Goal: Task Accomplishment & Management: Complete application form

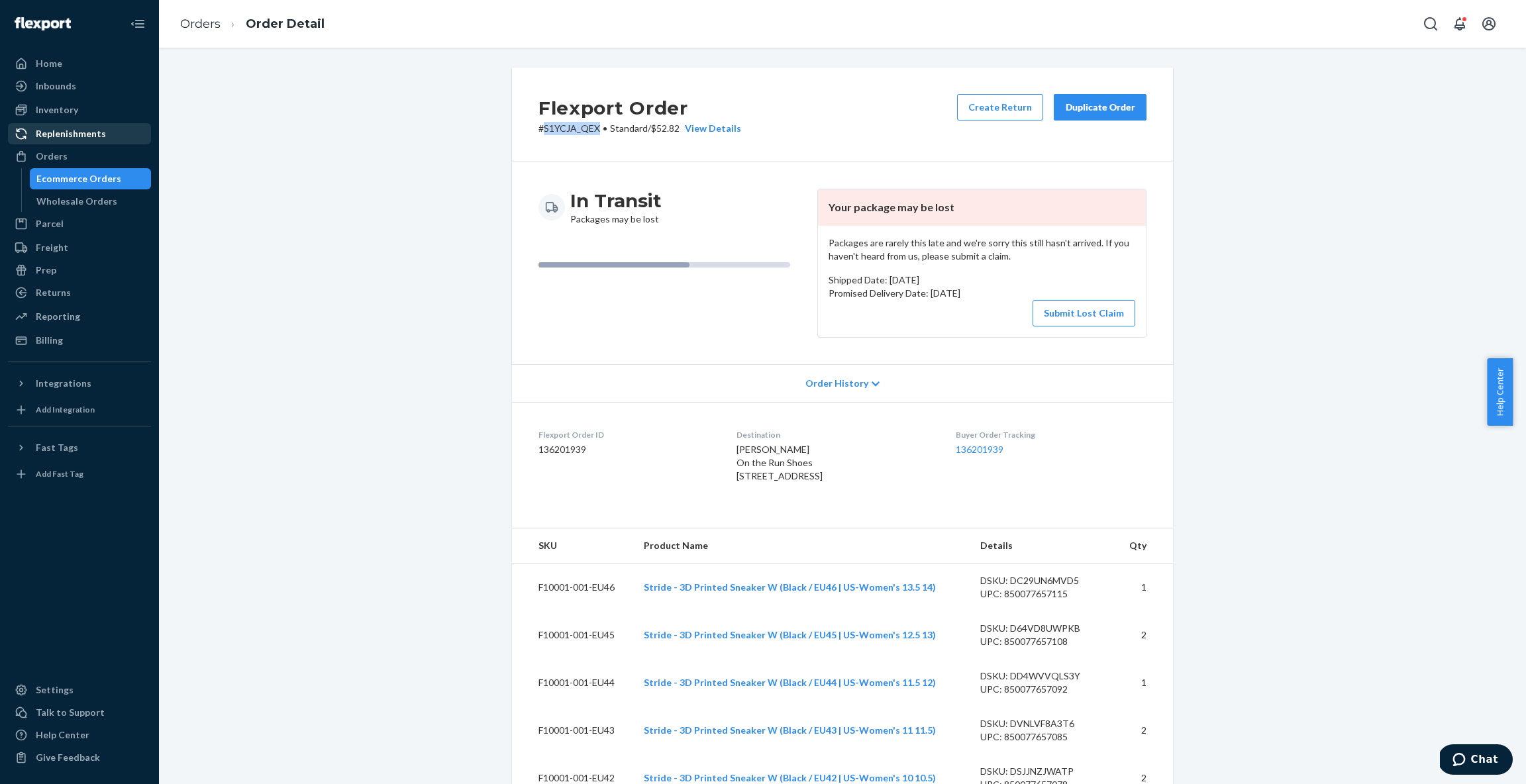
scroll to position [2, 0]
click at [68, 151] on div "Orders" at bounding box center [79, 156] width 140 height 19
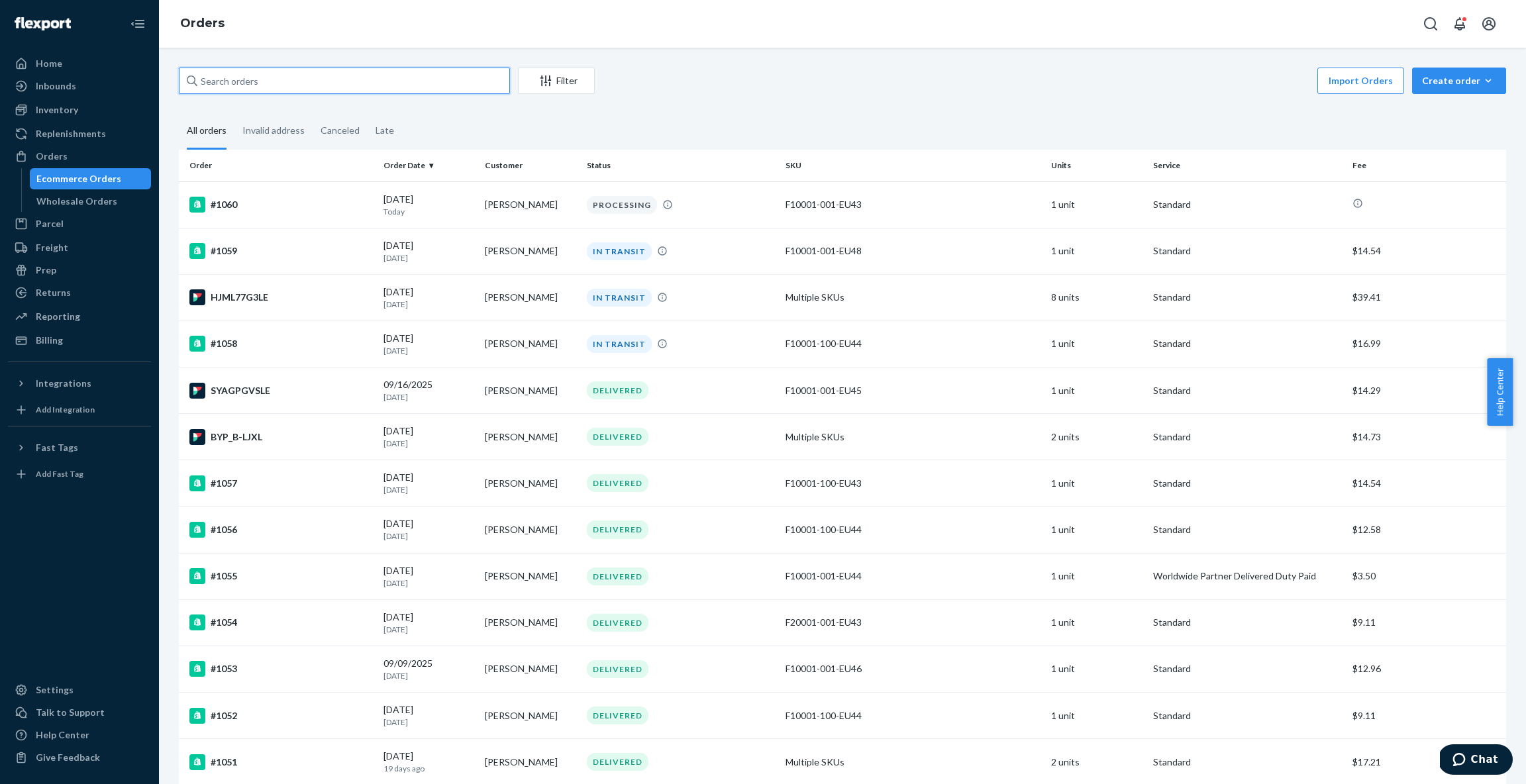
click at [326, 84] on input "text" at bounding box center [345, 80] width 331 height 26
click at [60, 114] on div "Inventory" at bounding box center [57, 110] width 42 height 14
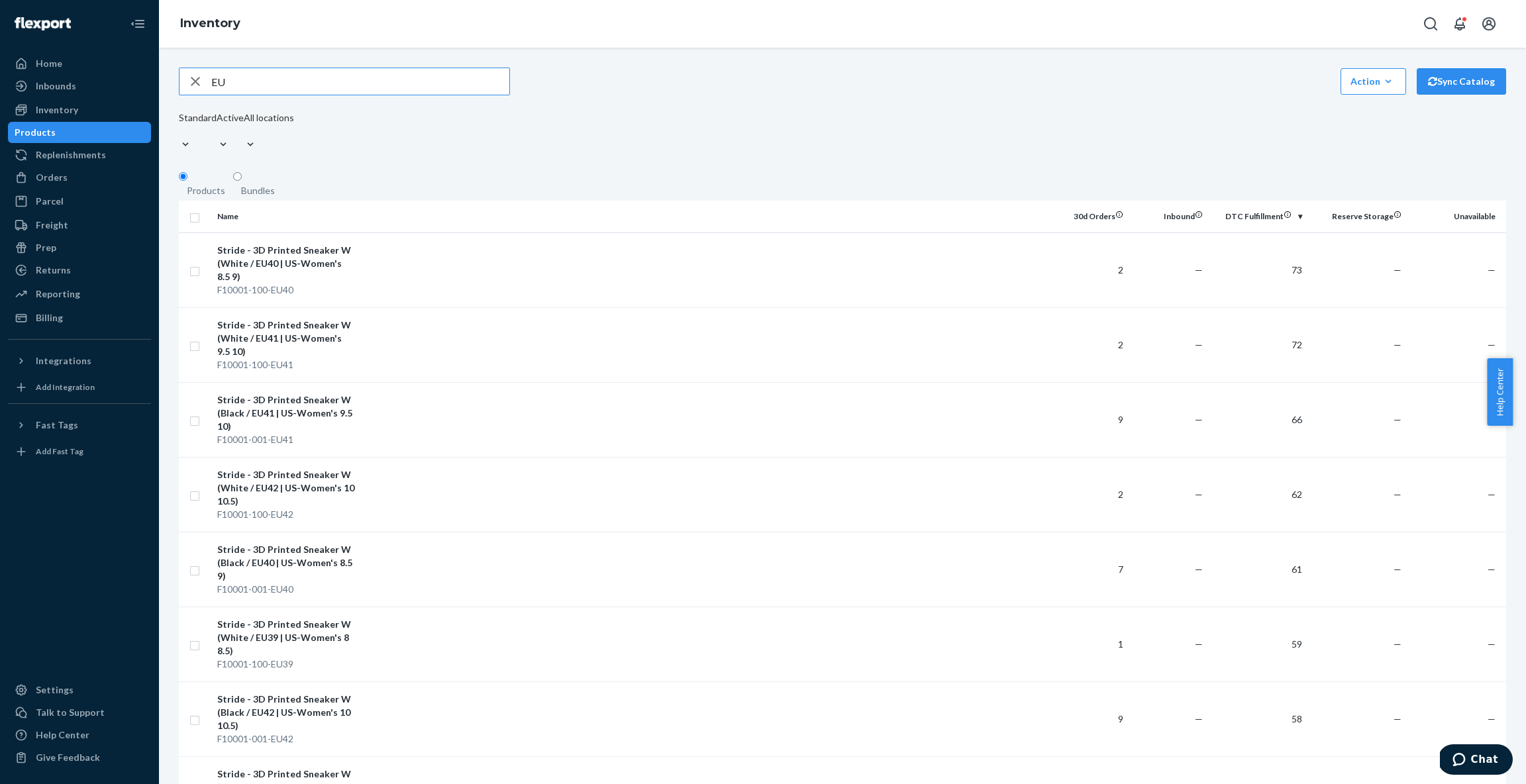
type input "E"
click at [563, 182] on fieldset "Products Bundles" at bounding box center [842, 185] width 1327 height 30
click at [627, 171] on fieldset "Products Bundles" at bounding box center [842, 185] width 1327 height 30
click at [70, 106] on div "Inventory" at bounding box center [57, 110] width 42 height 14
click at [62, 113] on div "Inventory" at bounding box center [57, 110] width 42 height 14
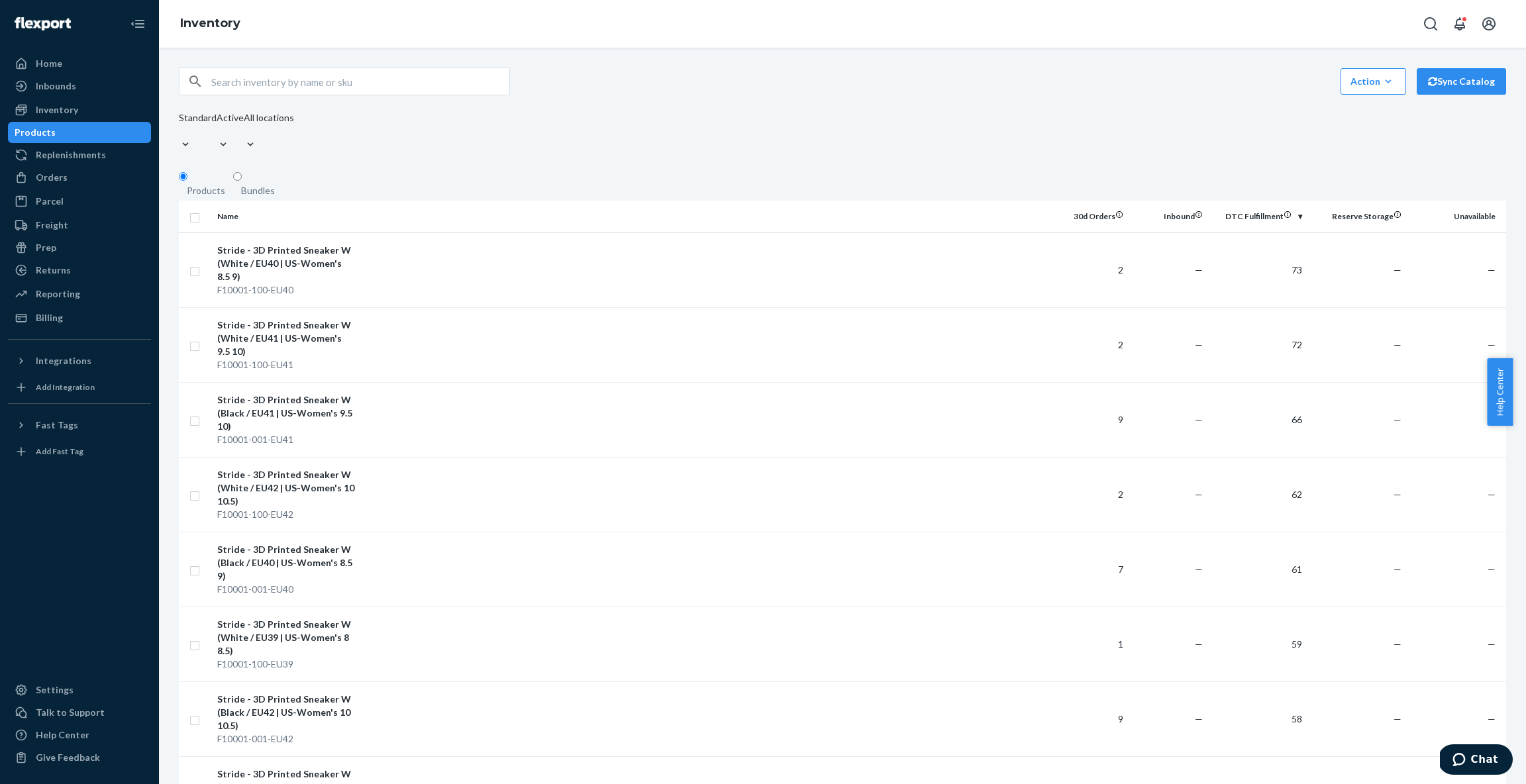
drag, startPoint x: 60, startPoint y: 132, endPoint x: 63, endPoint y: 124, distance: 8.5
click at [56, 132] on div "Products" at bounding box center [35, 133] width 41 height 14
click at [63, 114] on div "Inventory" at bounding box center [57, 110] width 42 height 14
click at [73, 112] on div "Inventory" at bounding box center [57, 110] width 42 height 14
click at [60, 176] on div "Orders" at bounding box center [52, 177] width 32 height 14
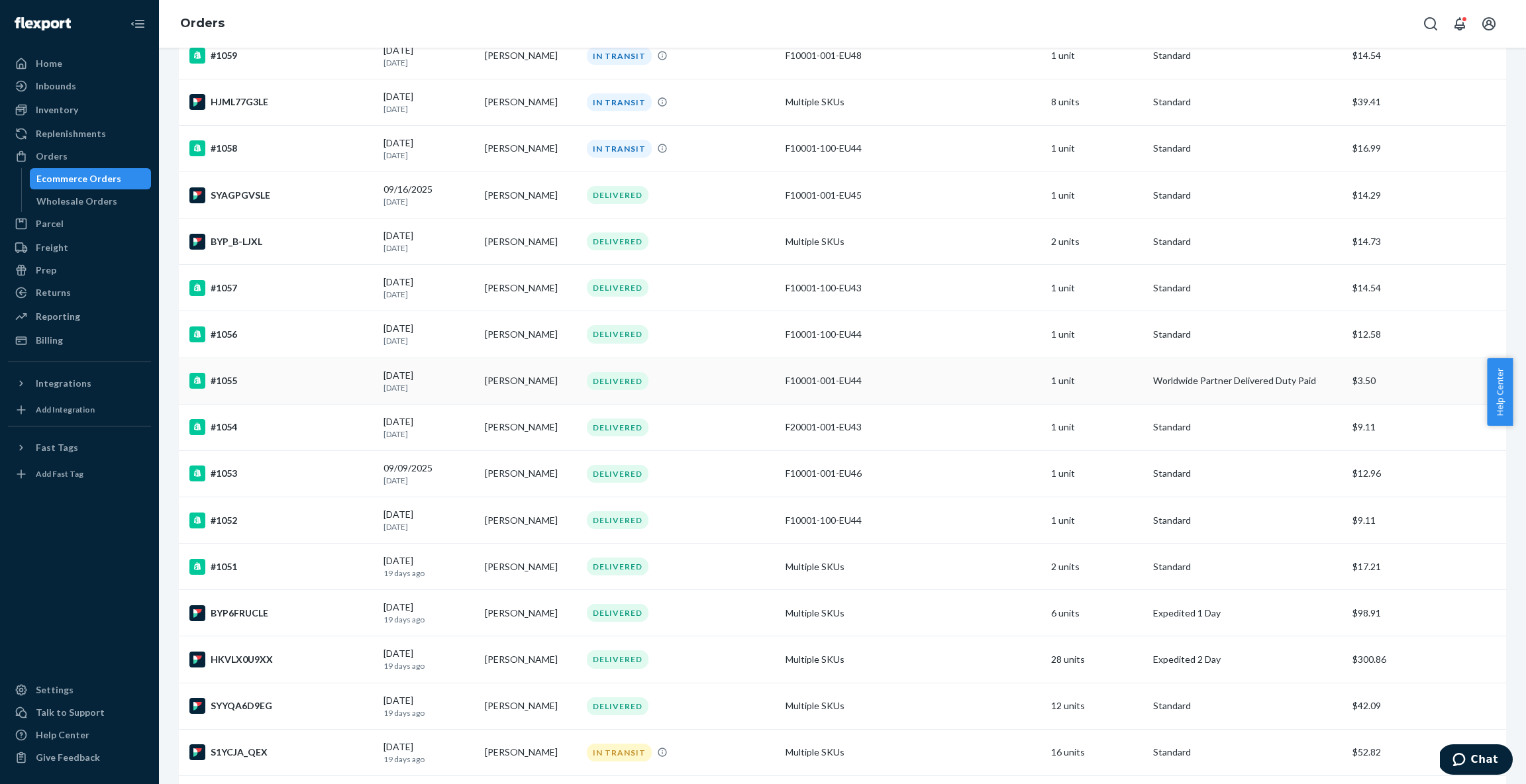
scroll to position [453, 0]
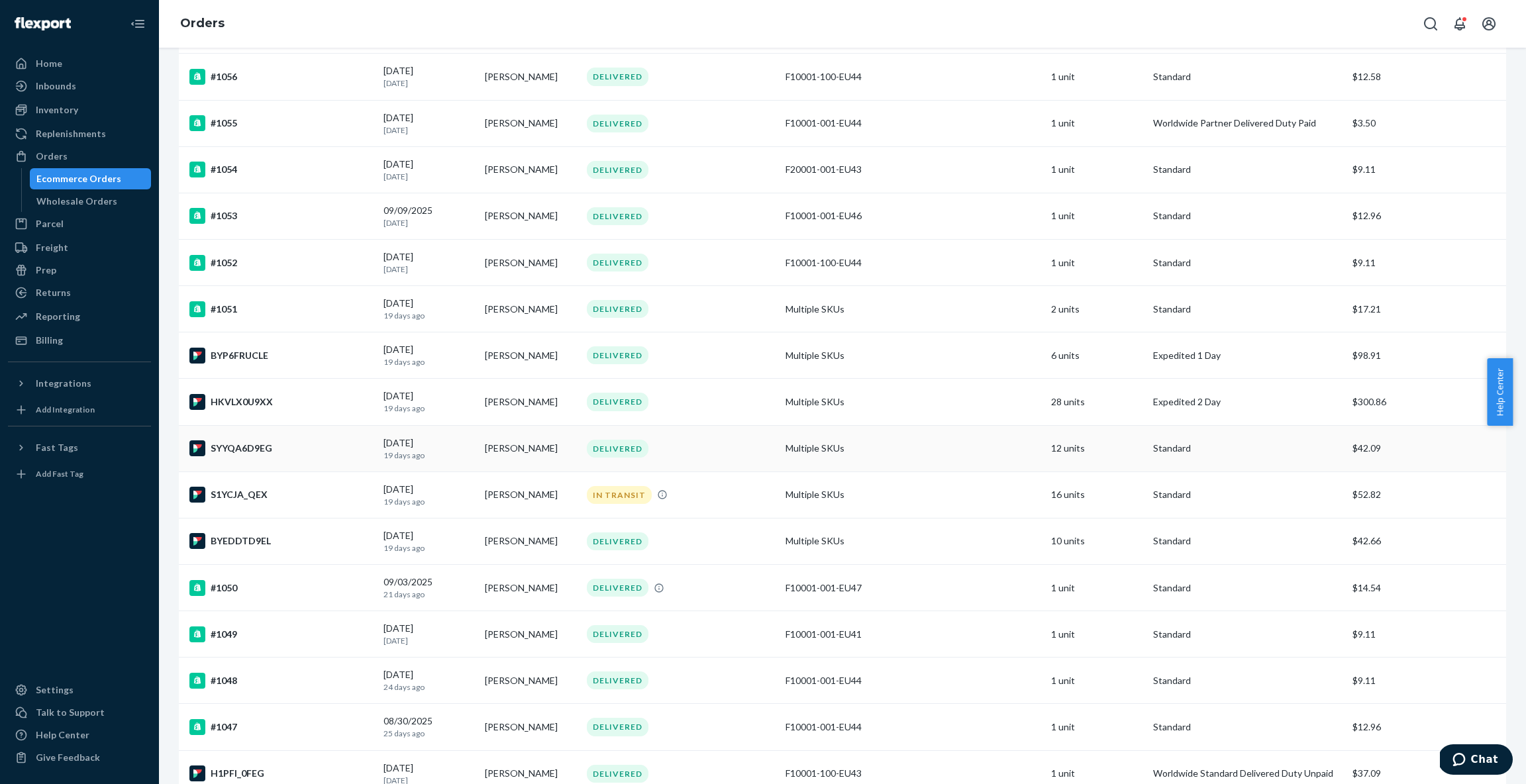
click at [513, 450] on td "[PERSON_NAME]" at bounding box center [531, 448] width 102 height 46
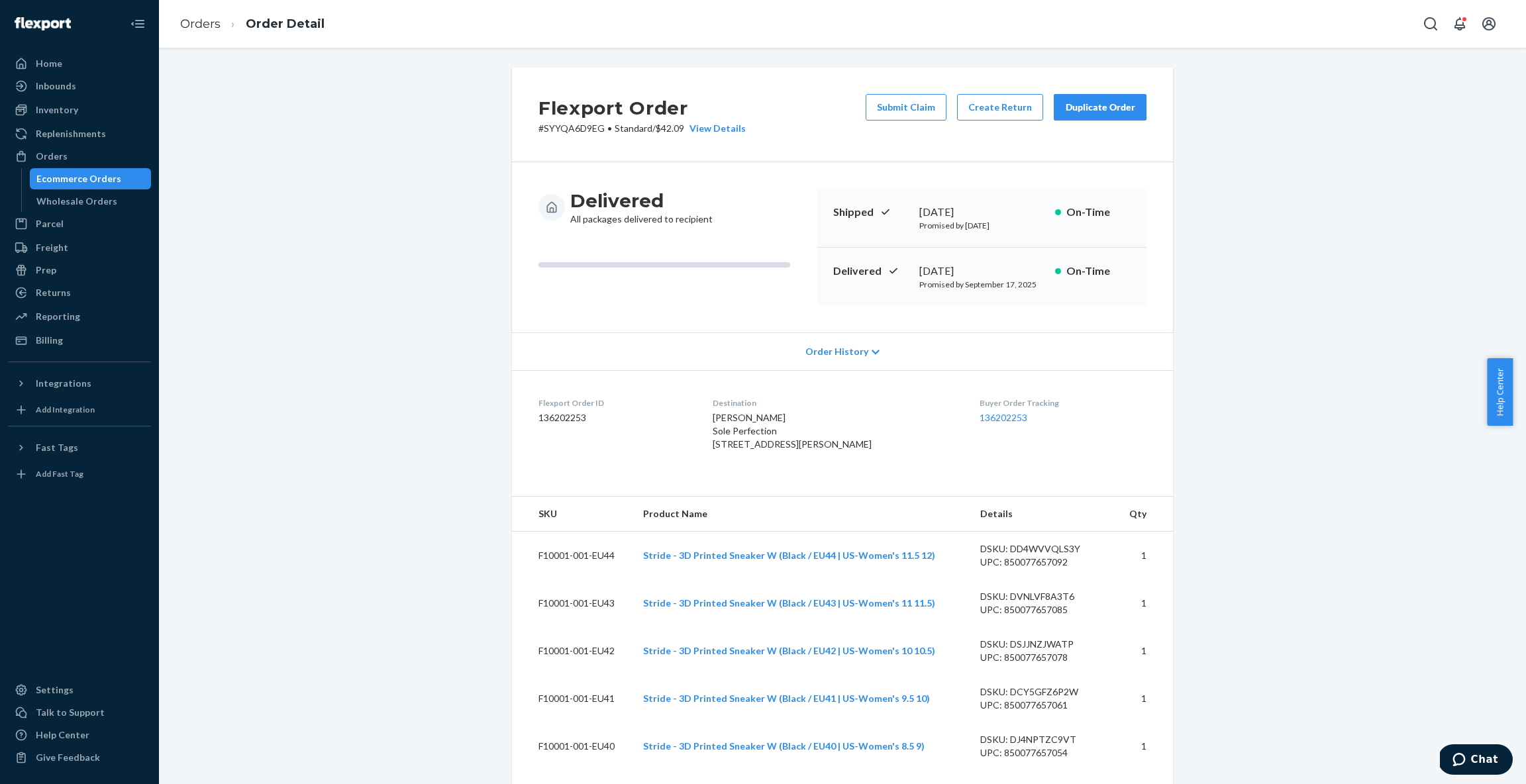
click at [1106, 109] on div "Duplicate Order" at bounding box center [1100, 107] width 70 height 14
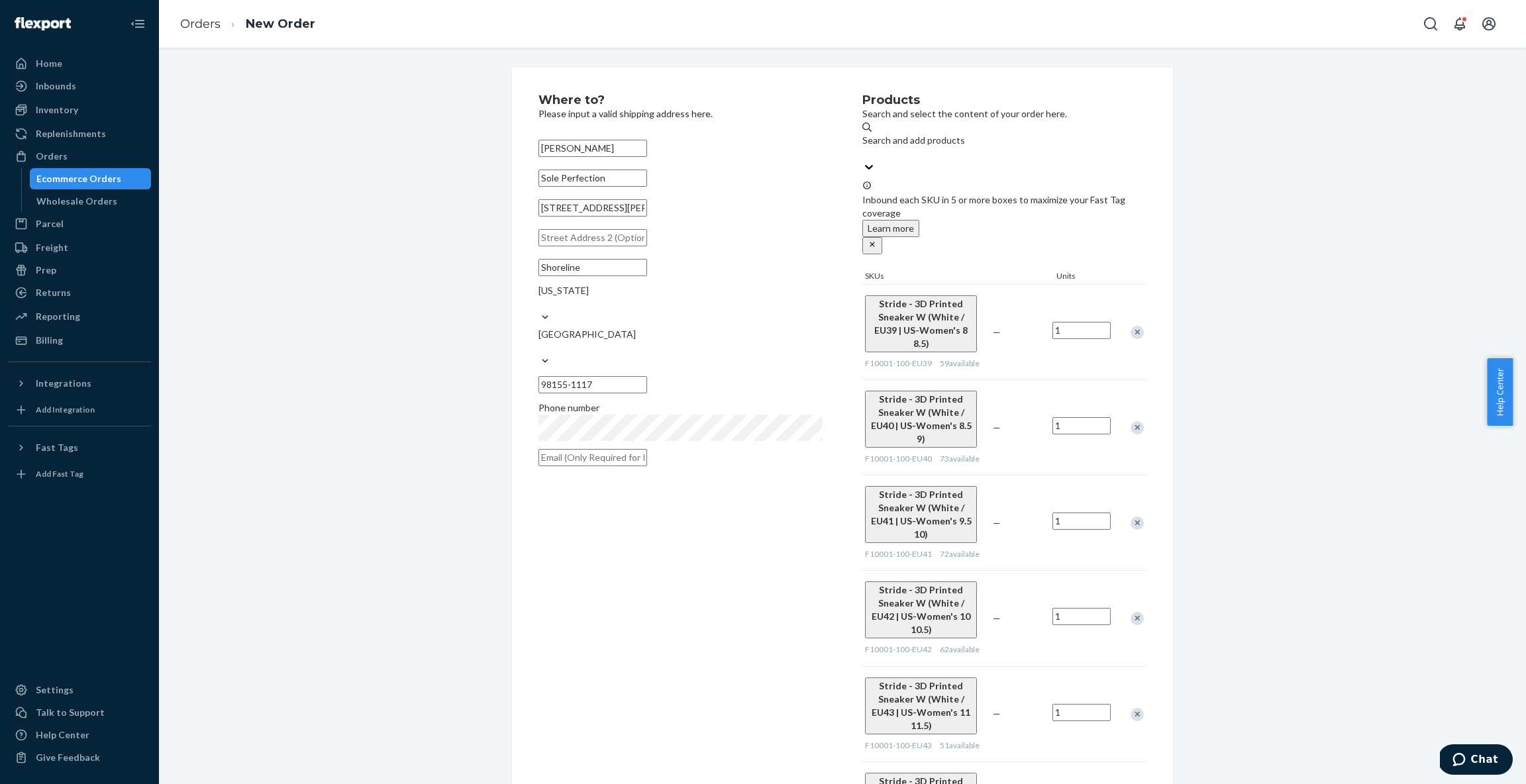
drag, startPoint x: 1247, startPoint y: 372, endPoint x: 1233, endPoint y: 371, distance: 14.0
click at [875, 242] on icon "close" at bounding box center [871, 243] width 4 height 4
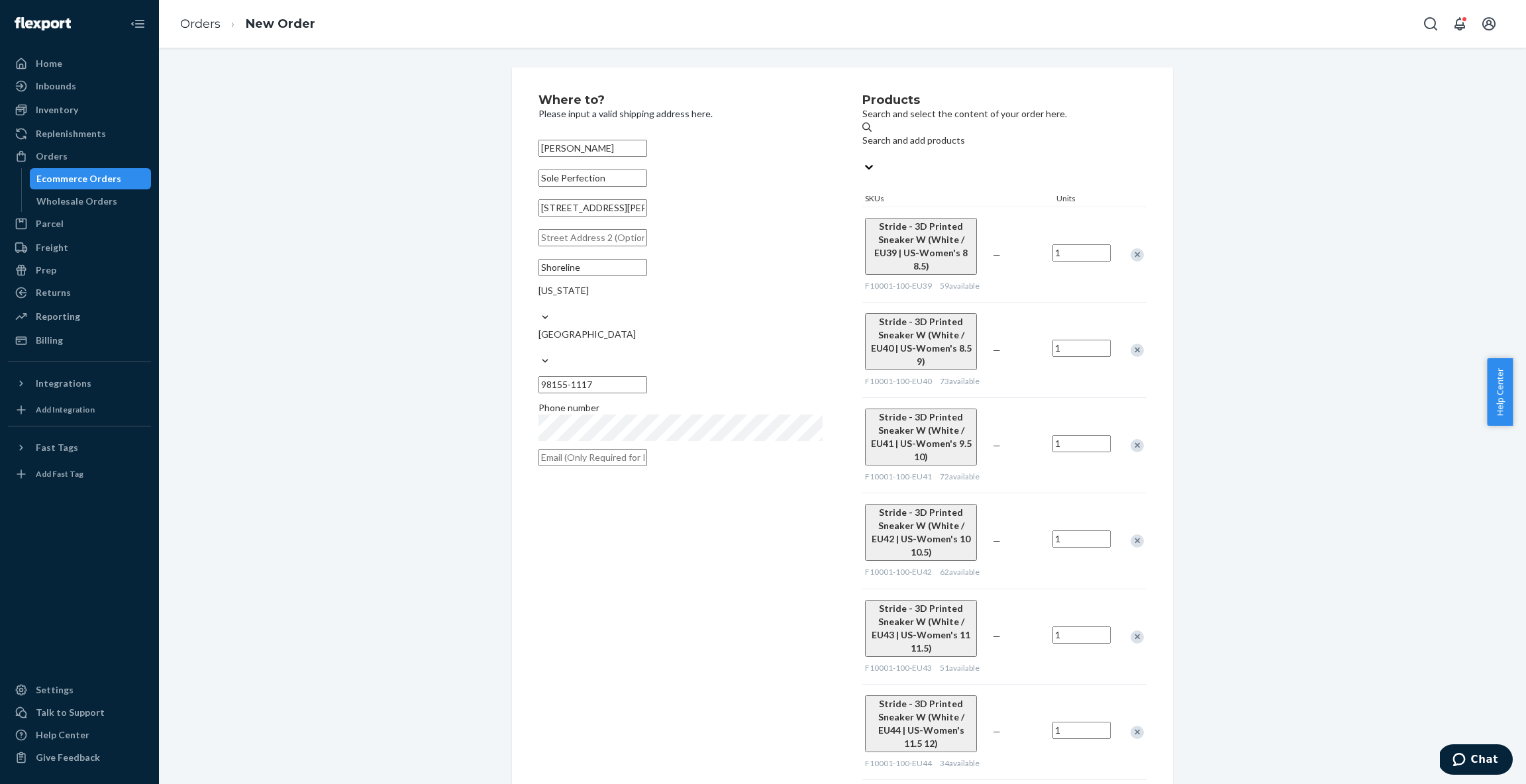
click at [1134, 248] on div "Remove Item" at bounding box center [1137, 255] width 14 height 14
click at [1131, 248] on div "Remove Item" at bounding box center [1137, 255] width 14 height 14
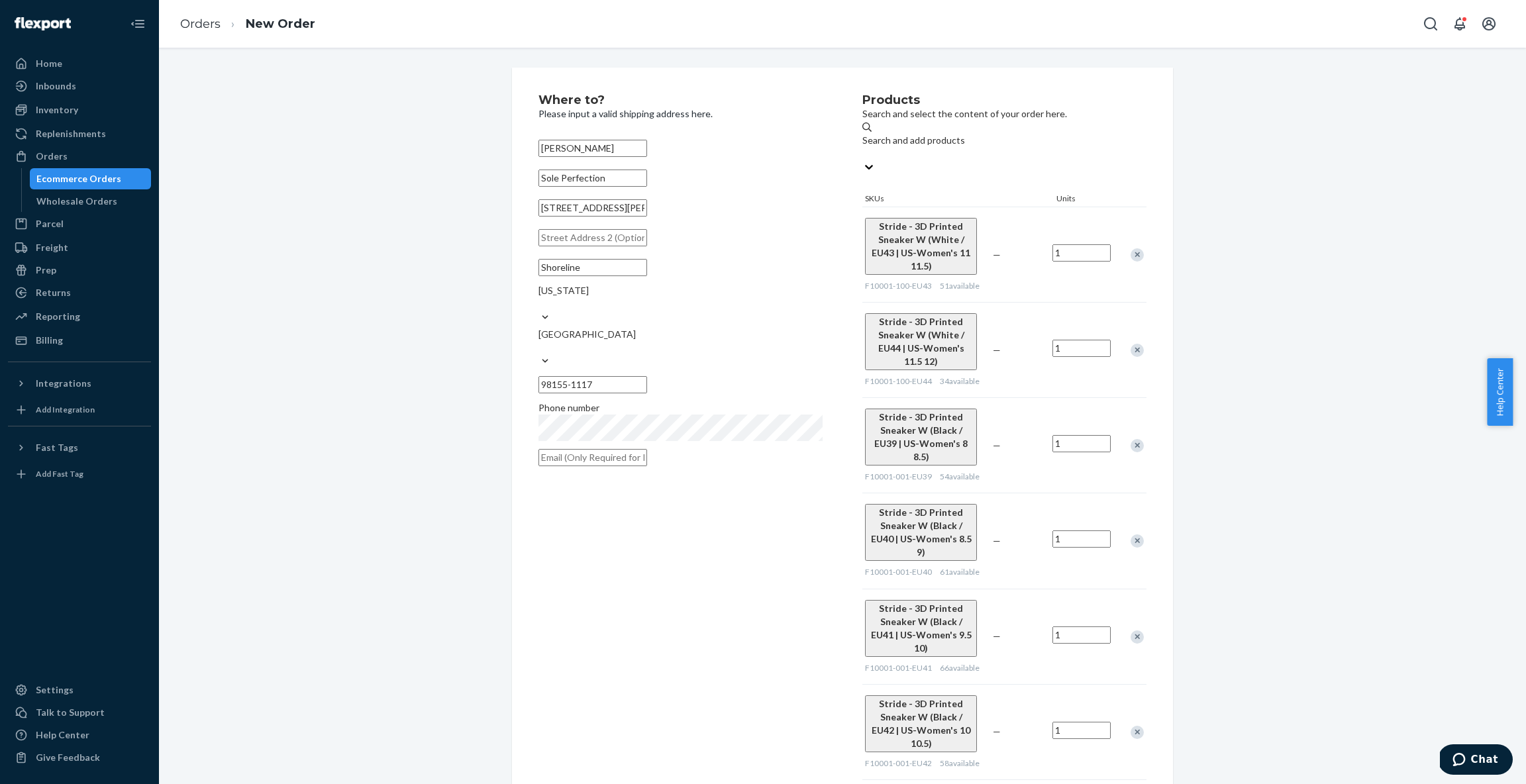
click at [1131, 248] on div "Remove Item" at bounding box center [1137, 255] width 14 height 14
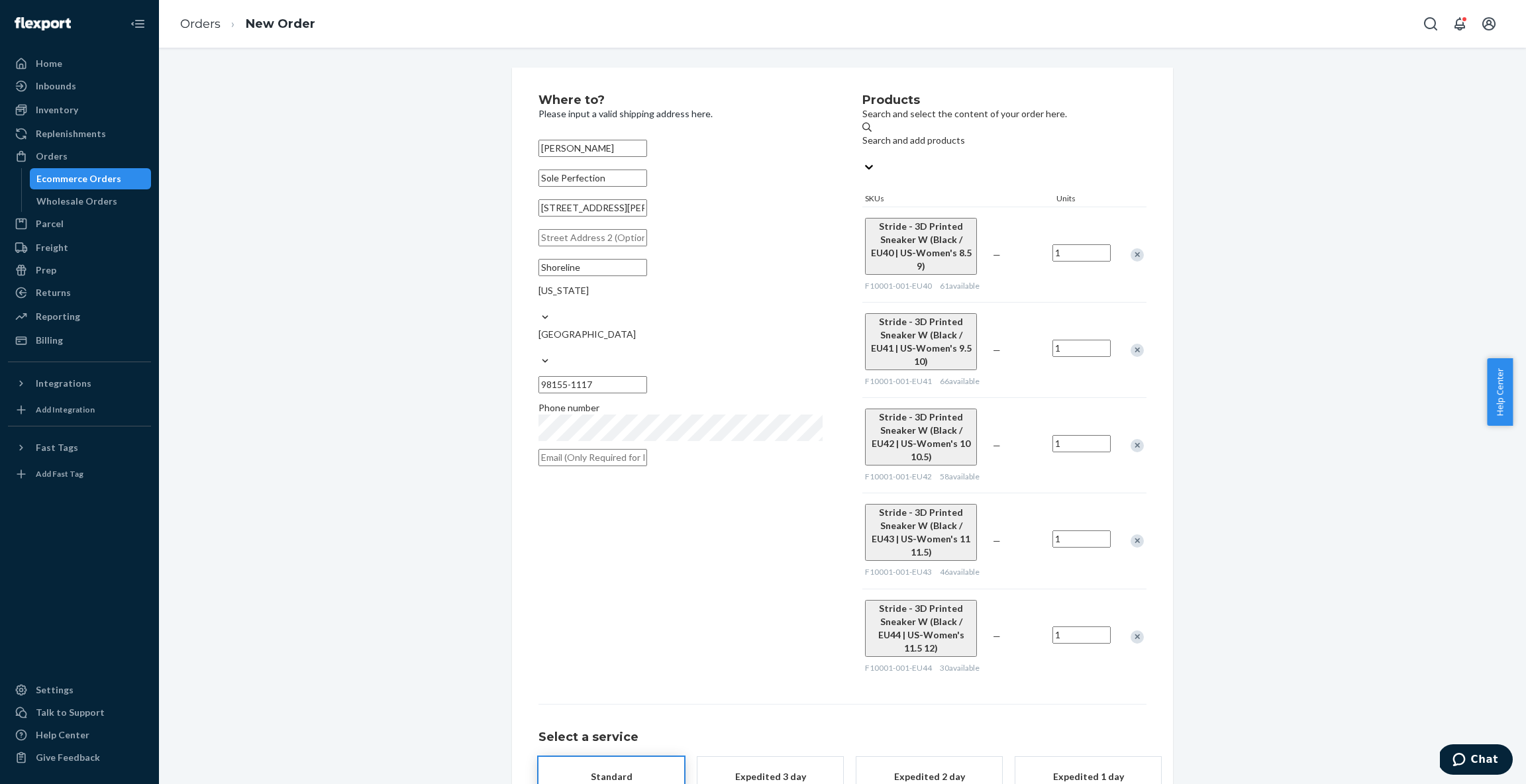
click at [1131, 248] on div "Remove Item" at bounding box center [1137, 255] width 14 height 14
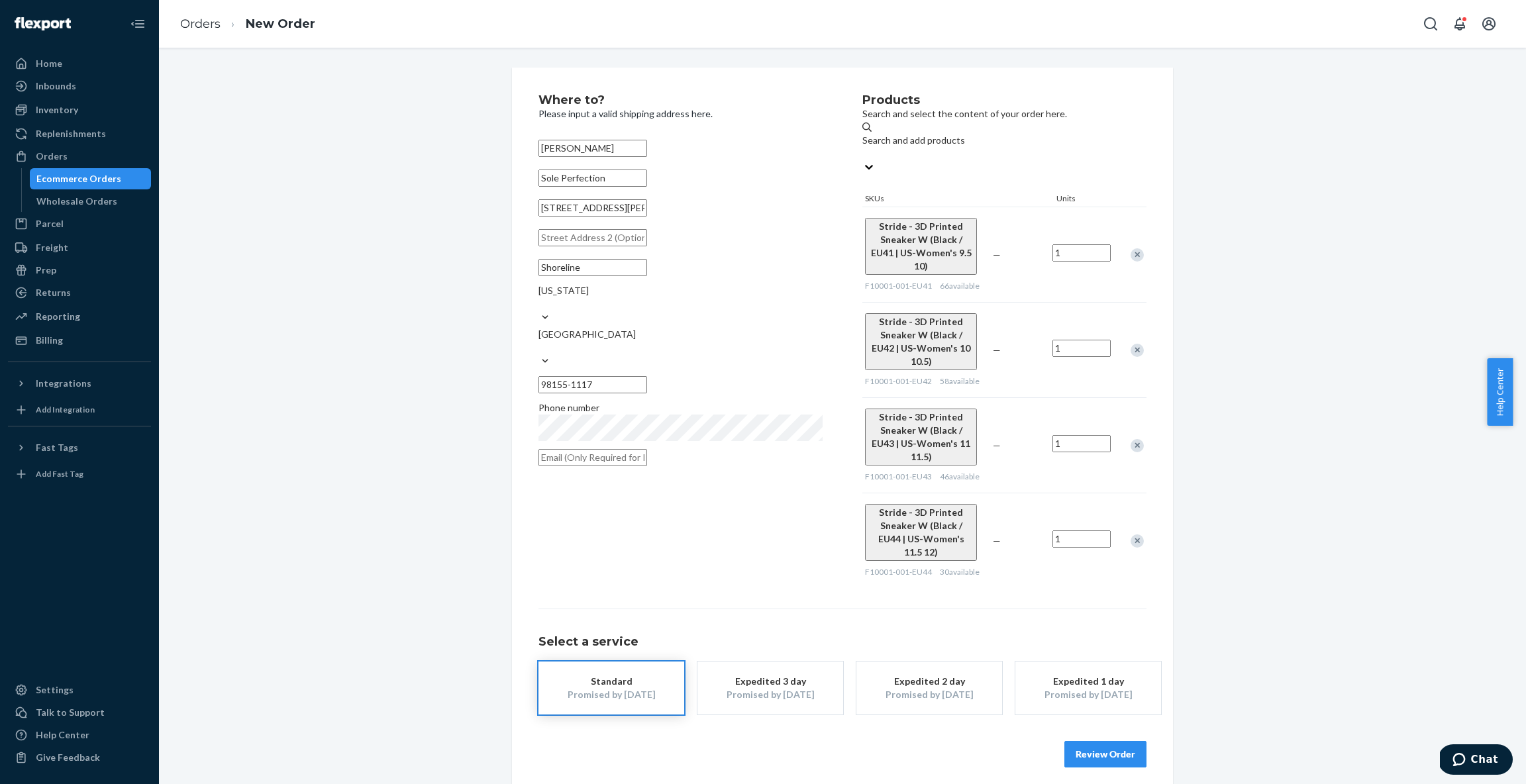
click at [1131, 248] on div "Remove Item" at bounding box center [1137, 255] width 14 height 14
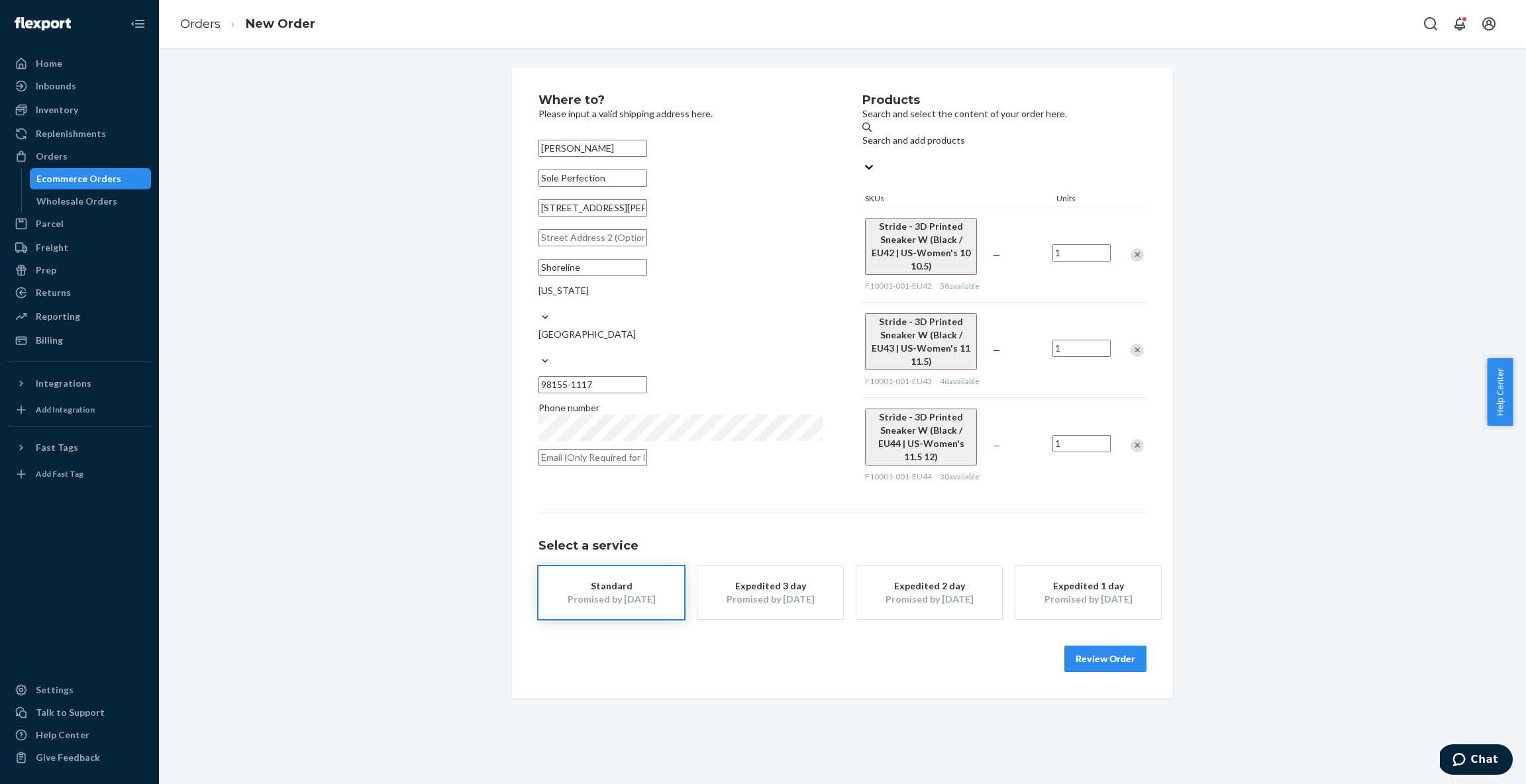
click at [1136, 248] on div "Remove Item" at bounding box center [1137, 255] width 14 height 14
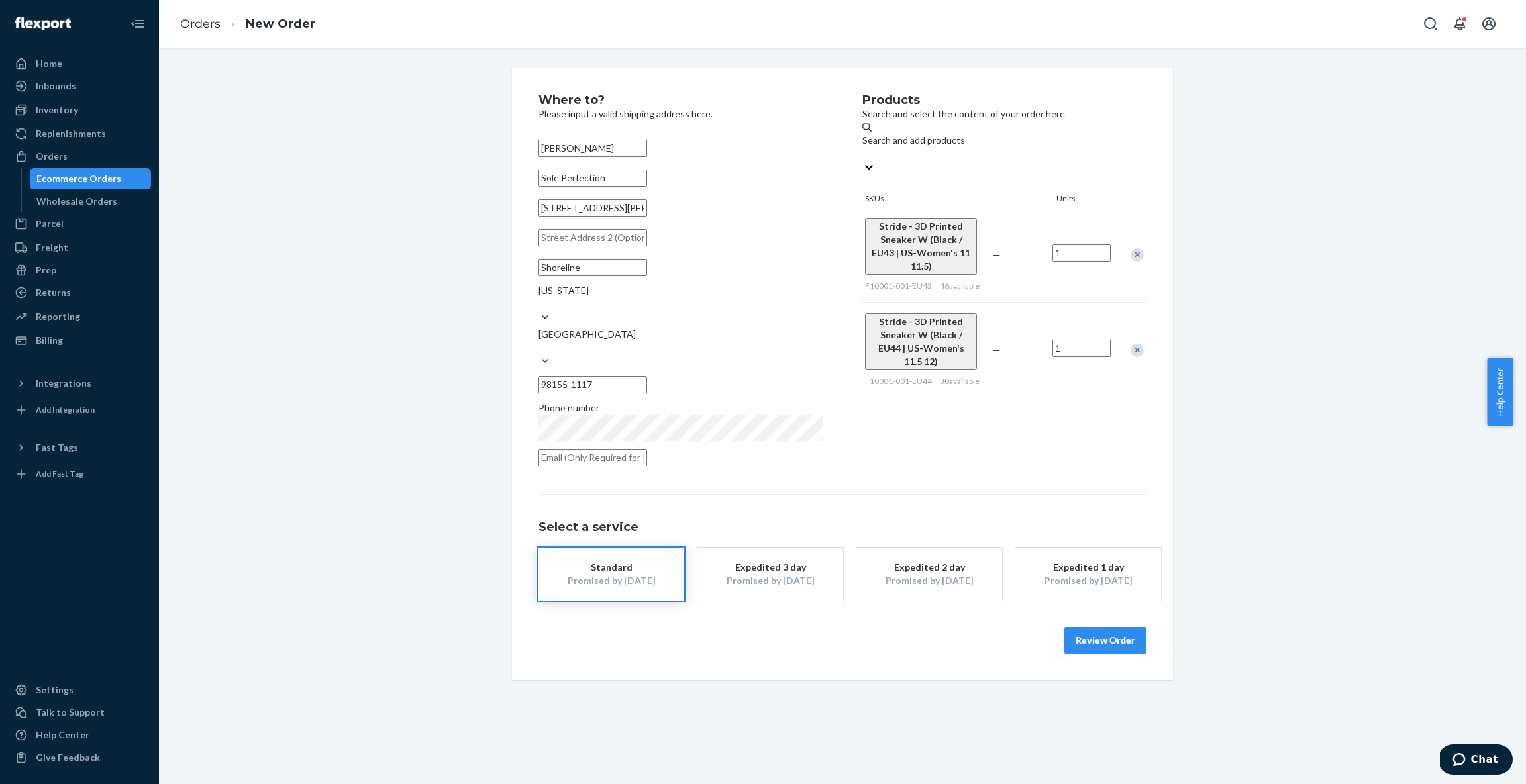
click at [918, 143] on div "Search and add products" at bounding box center [1005, 140] width 284 height 14
click at [864, 147] on input "Search and add products" at bounding box center [864, 154] width 2 height 14
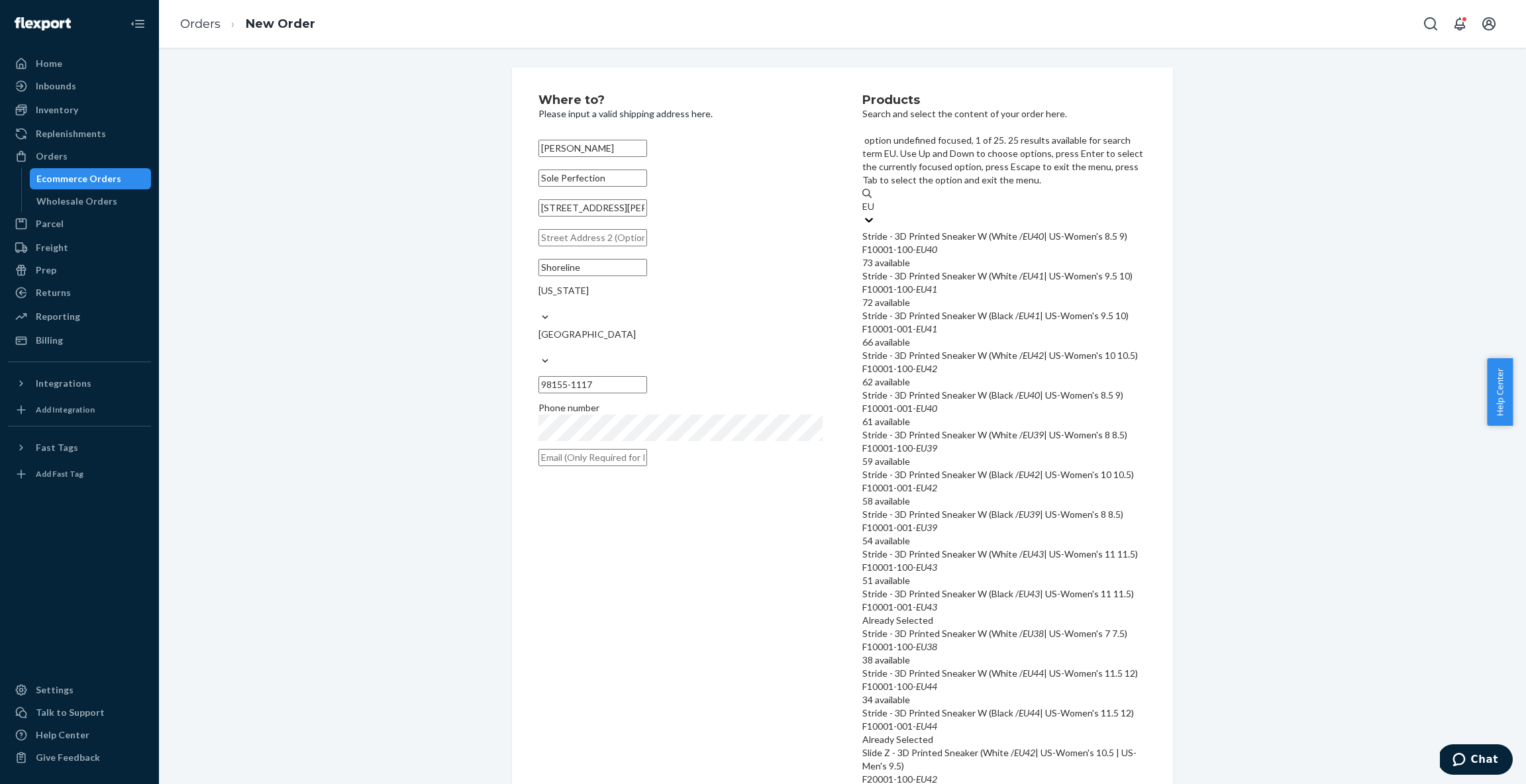
type input "EU"
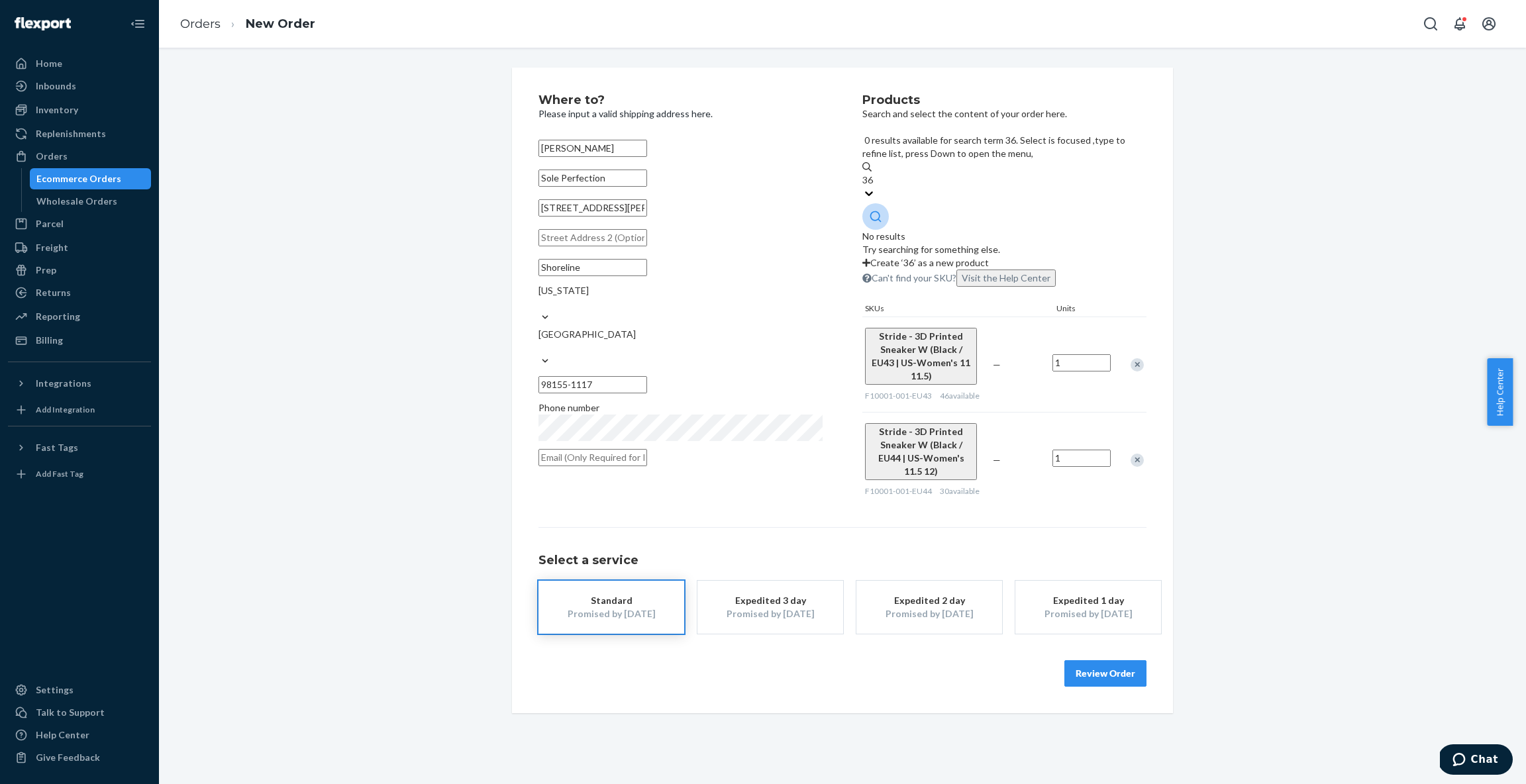
type input "3"
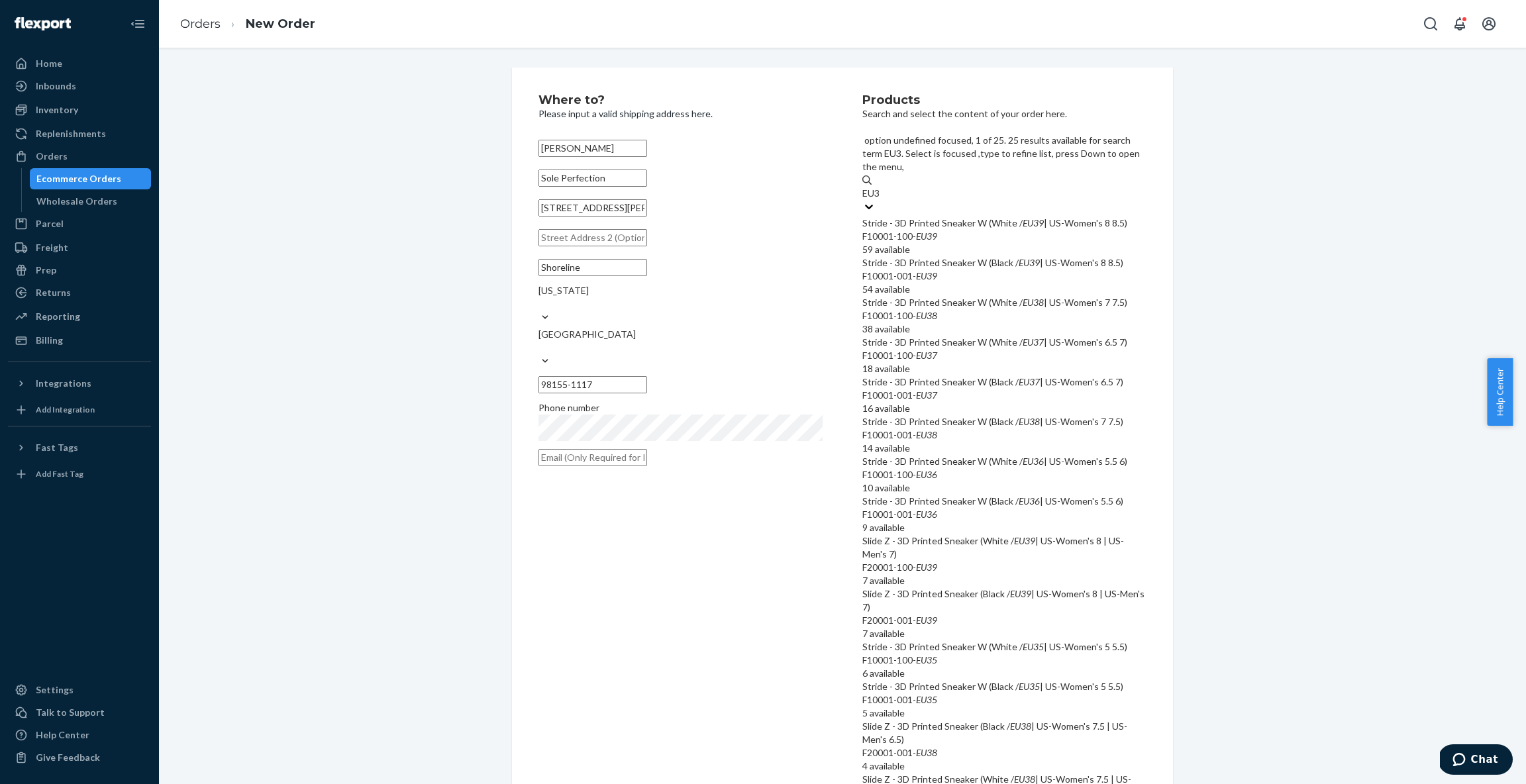
type input "EU36"
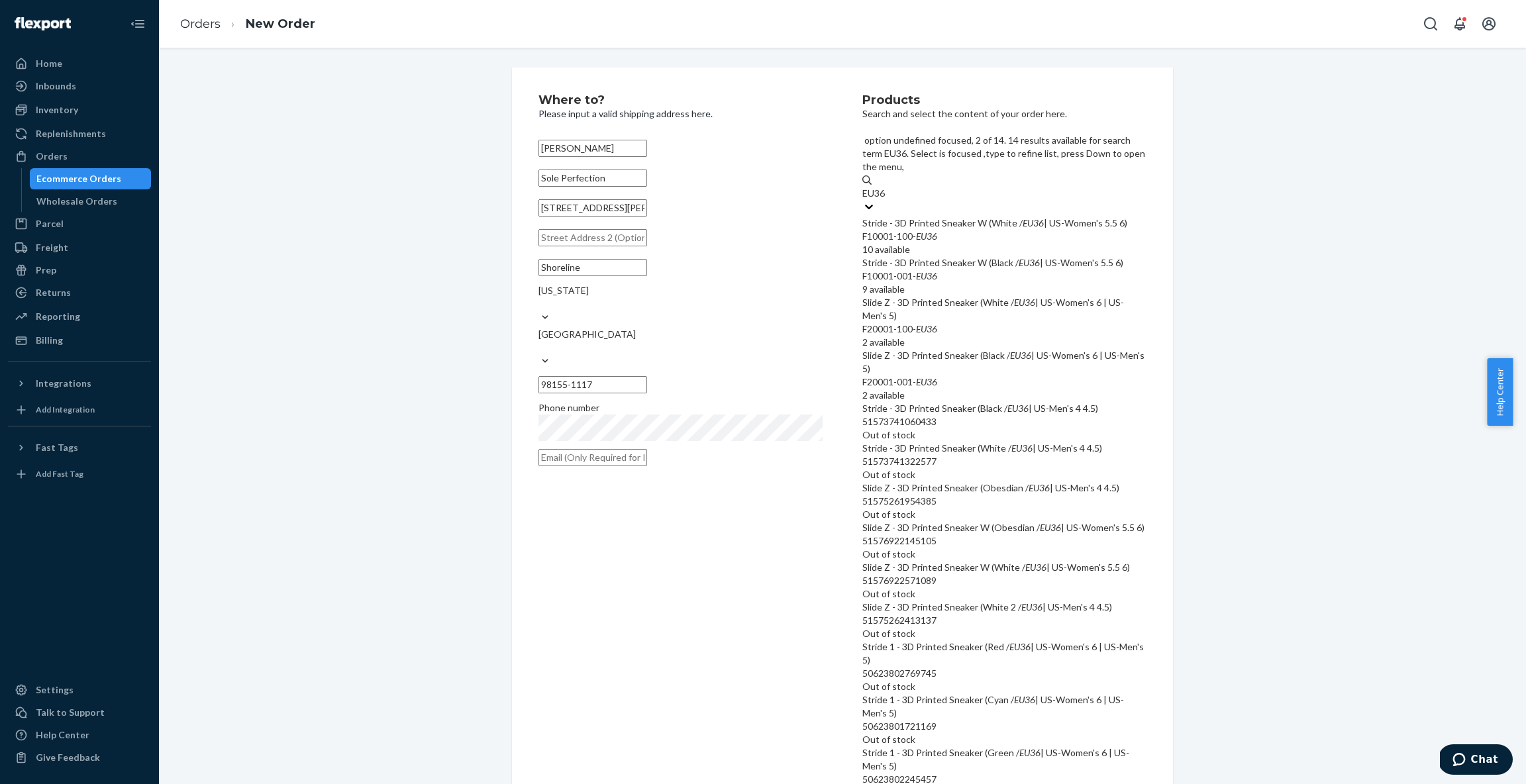
click at [961, 256] on div "Stride - 3D Printed Sneaker W (Black / EU36 | US-Women's 5.5 6)" at bounding box center [1005, 263] width 284 height 14
click at [887, 200] on input "EU36" at bounding box center [875, 193] width 25 height 14
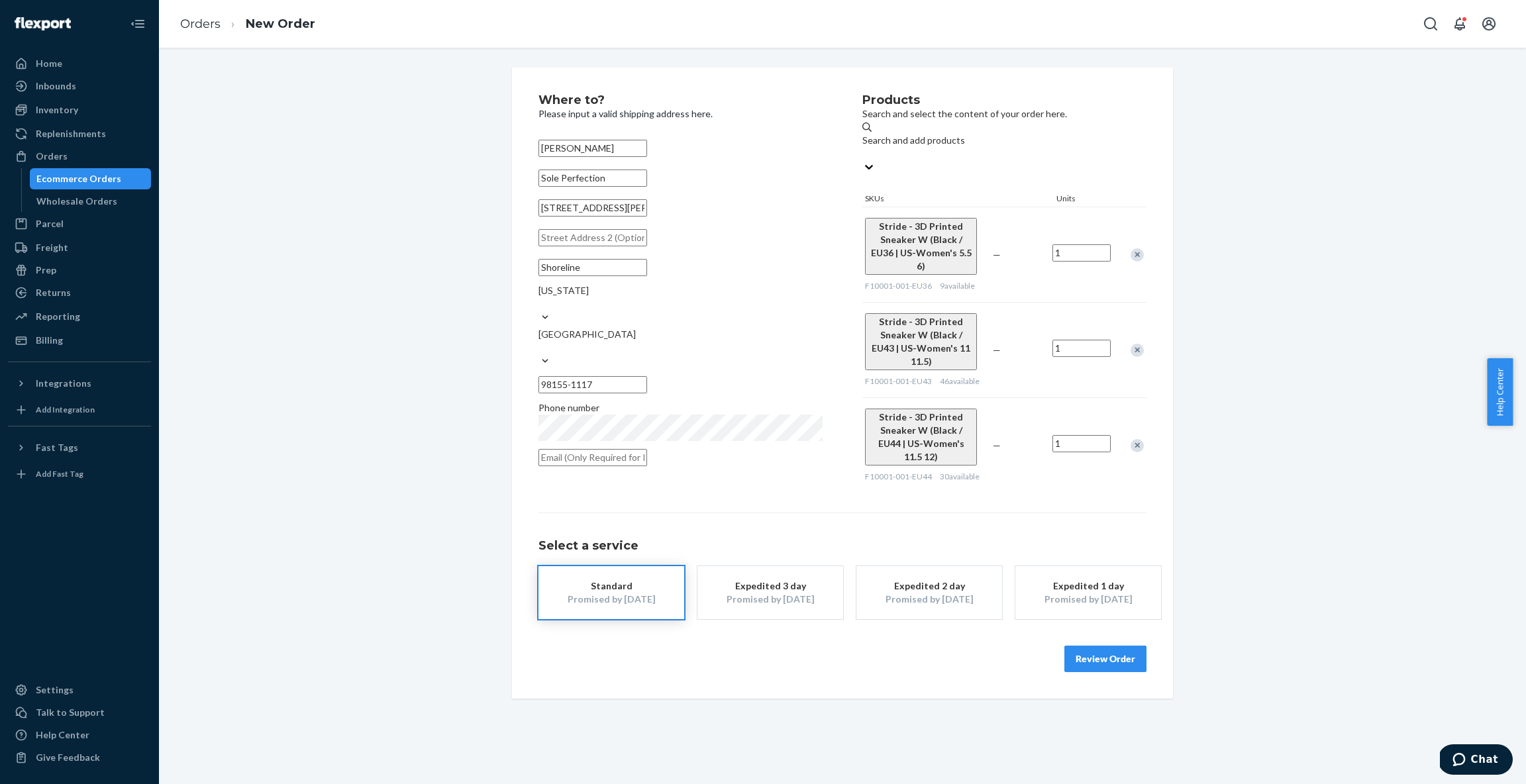
click at [1134, 344] on div "Remove Item" at bounding box center [1137, 351] width 14 height 14
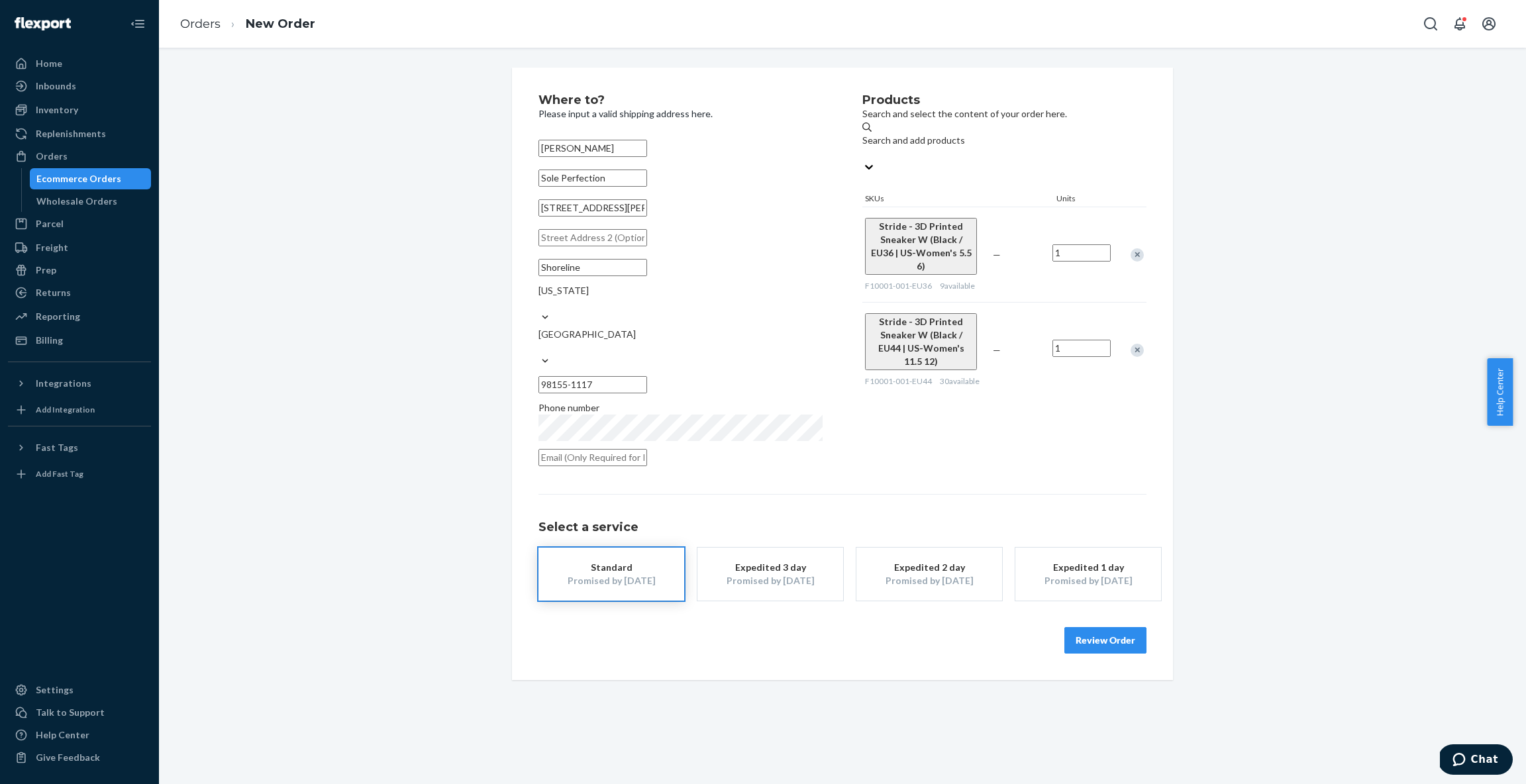
click at [1131, 344] on div "Remove Item" at bounding box center [1137, 351] width 14 height 14
click at [960, 140] on div "Search and add products" at bounding box center [1005, 140] width 284 height 14
click at [864, 147] on input "Search and add products" at bounding box center [864, 154] width 2 height 14
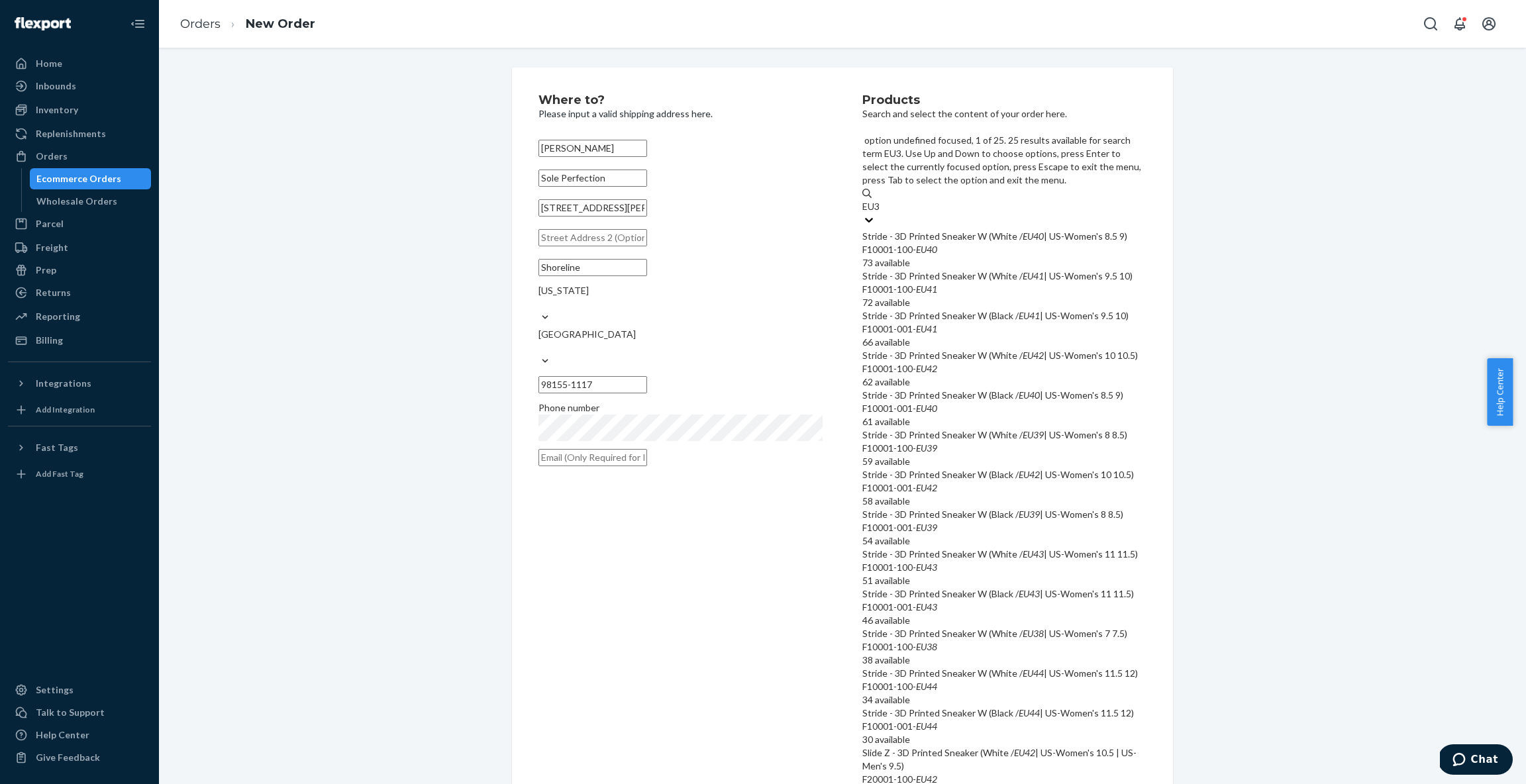
type input "EU37"
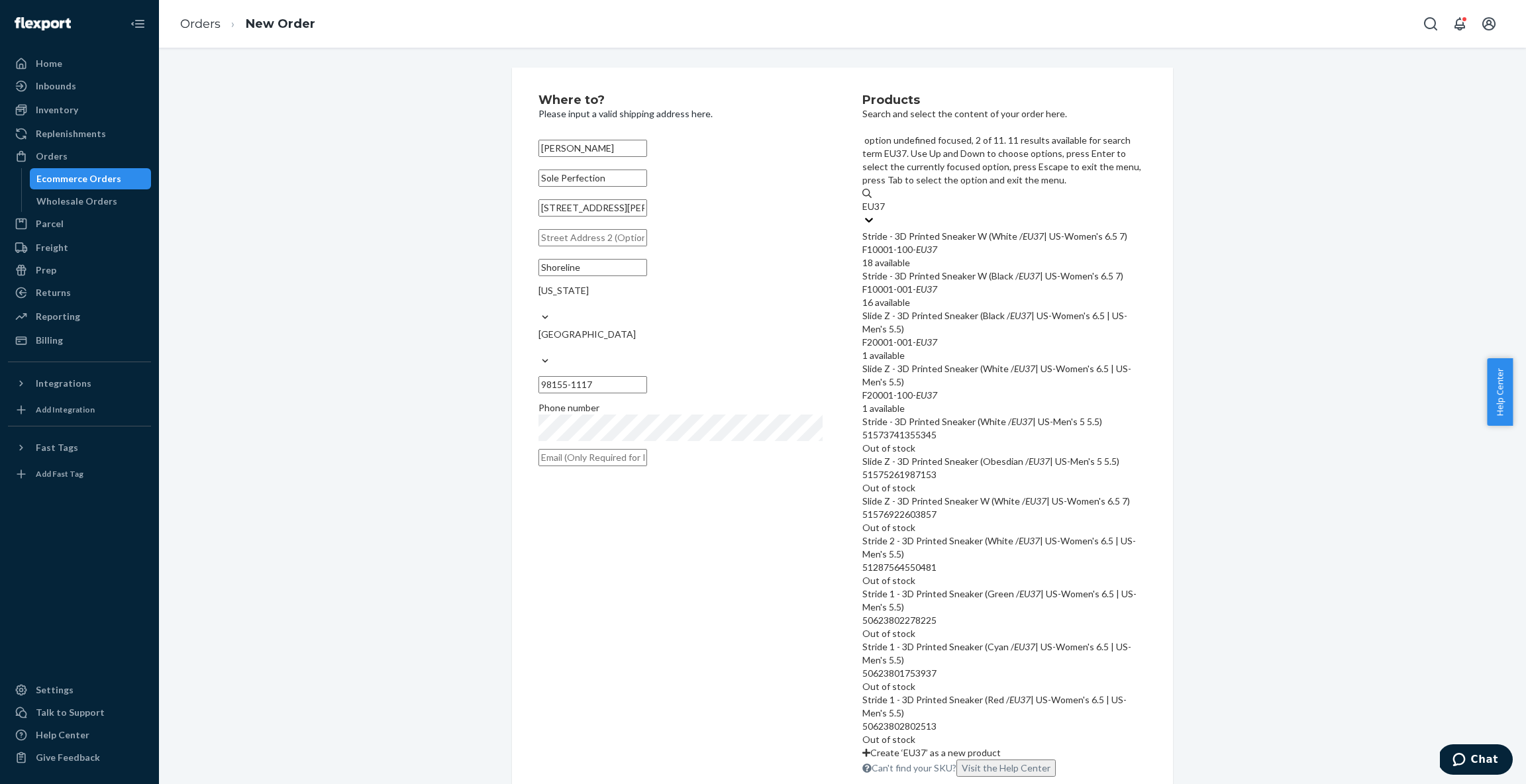
click at [1032, 270] on div "Stride - 3D Printed Sneaker W (Black / EU37 | US-Women's 6.5 7)" at bounding box center [1005, 276] width 284 height 14
click at [887, 213] on input "EU37" at bounding box center [875, 207] width 25 height 14
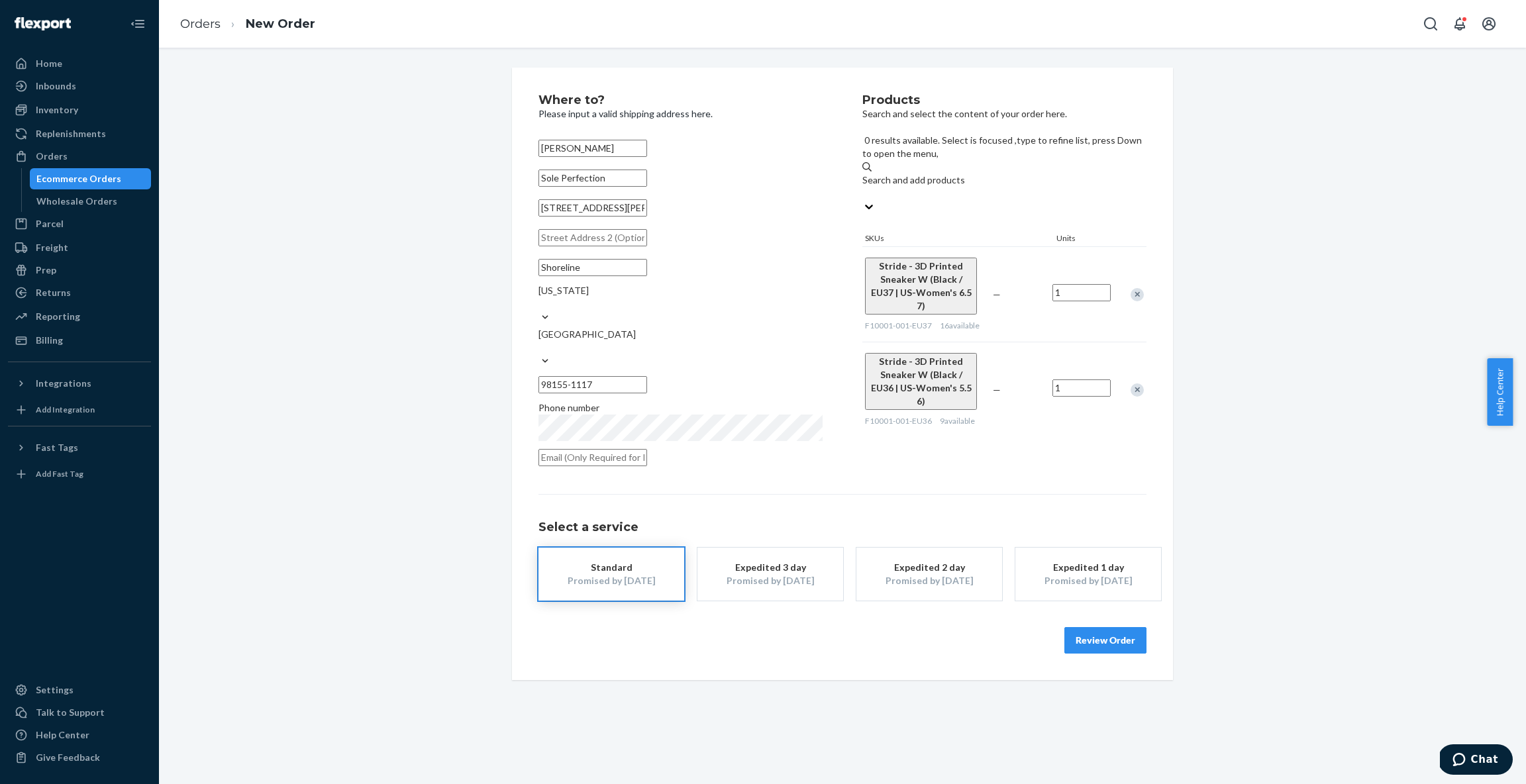
click at [949, 173] on div "Search and add products" at bounding box center [1005, 180] width 284 height 14
click at [864, 187] on input "0 results available. Select is focused ,type to refine list, press Down to open…" at bounding box center [864, 193] width 2 height 14
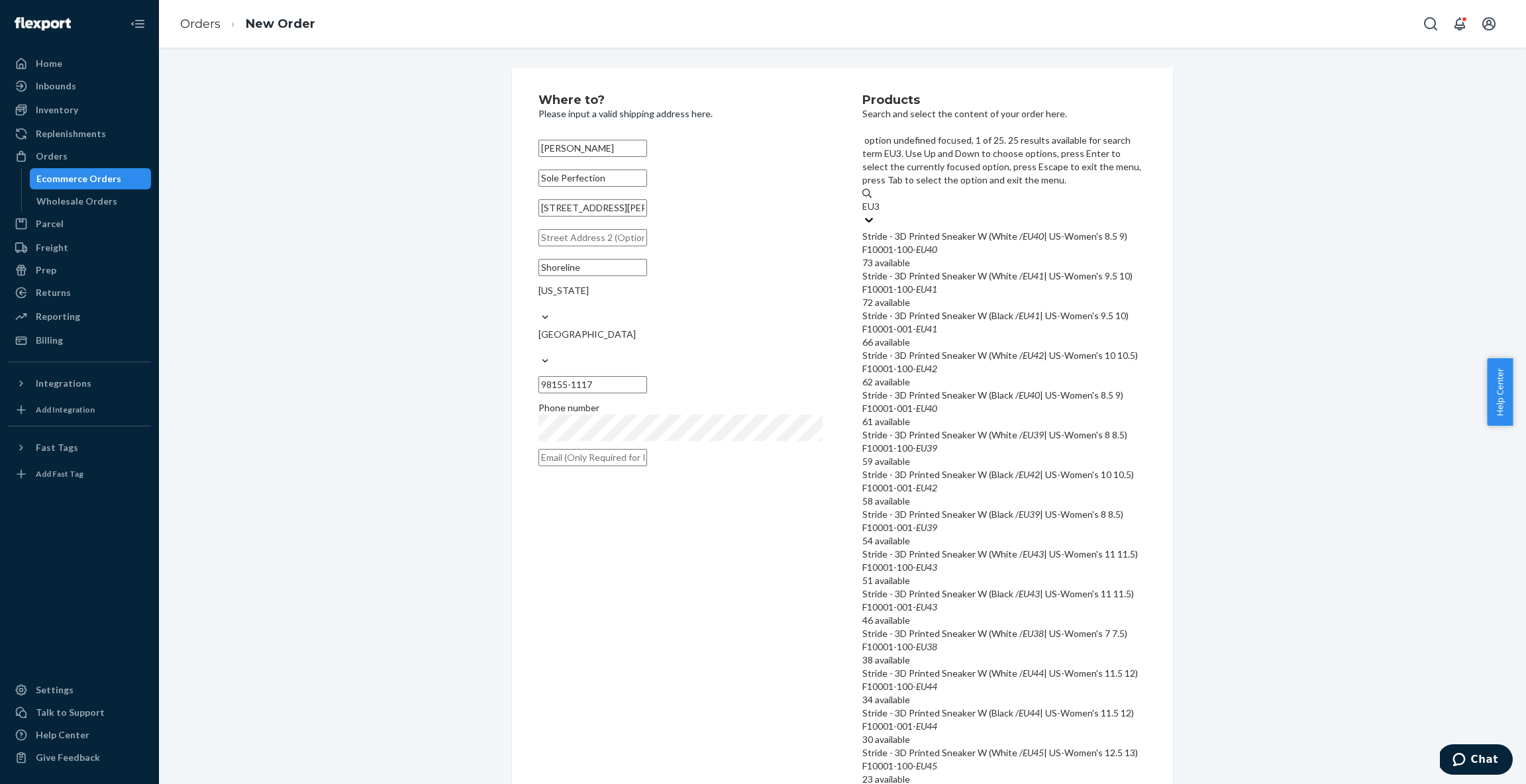
type input "EU38"
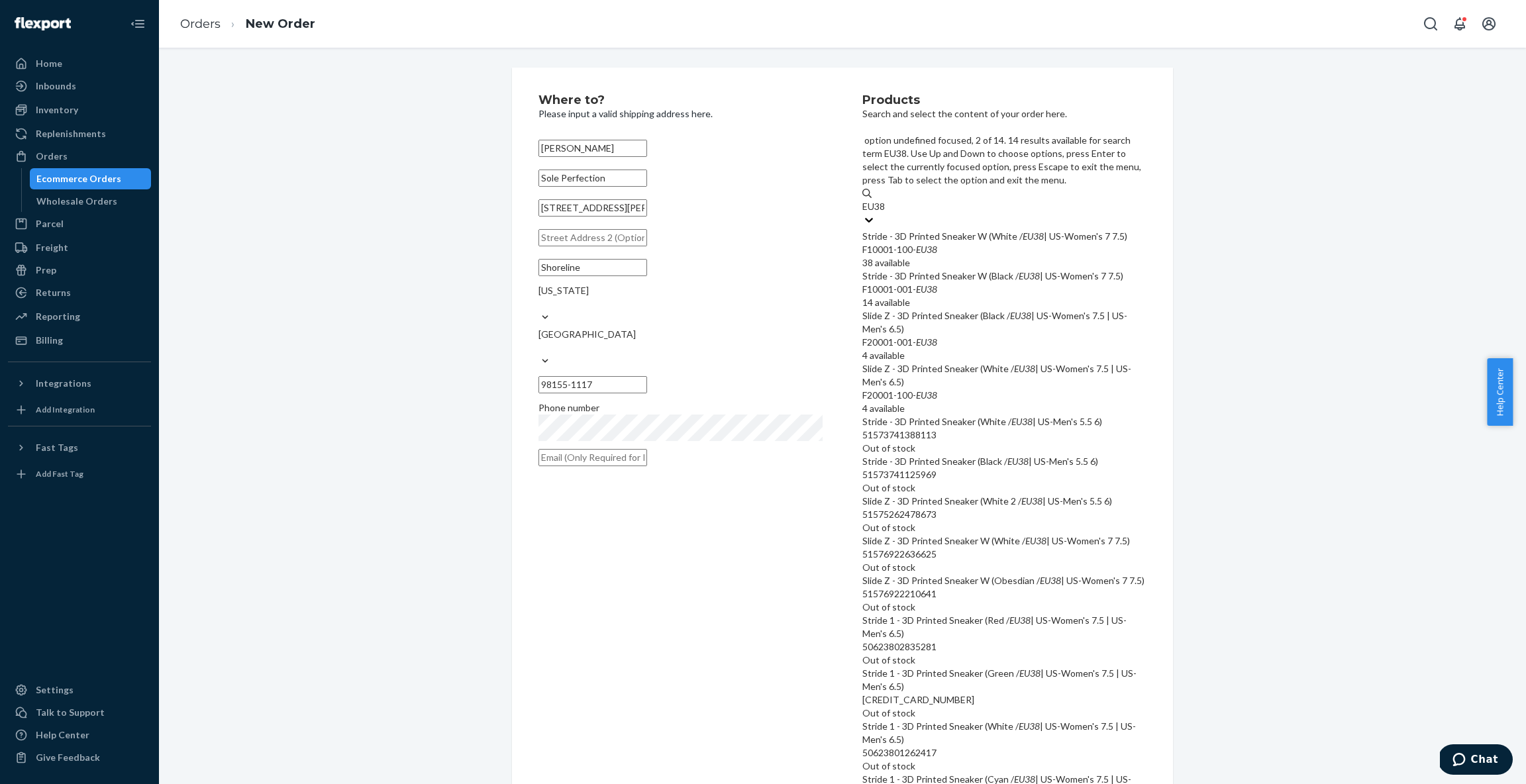
click at [967, 270] on div "Stride - 3D Printed Sneaker W (Black / EU38 | US-Women's 7 7.5)" at bounding box center [1005, 276] width 284 height 14
click at [887, 213] on input "EU38" at bounding box center [875, 207] width 25 height 14
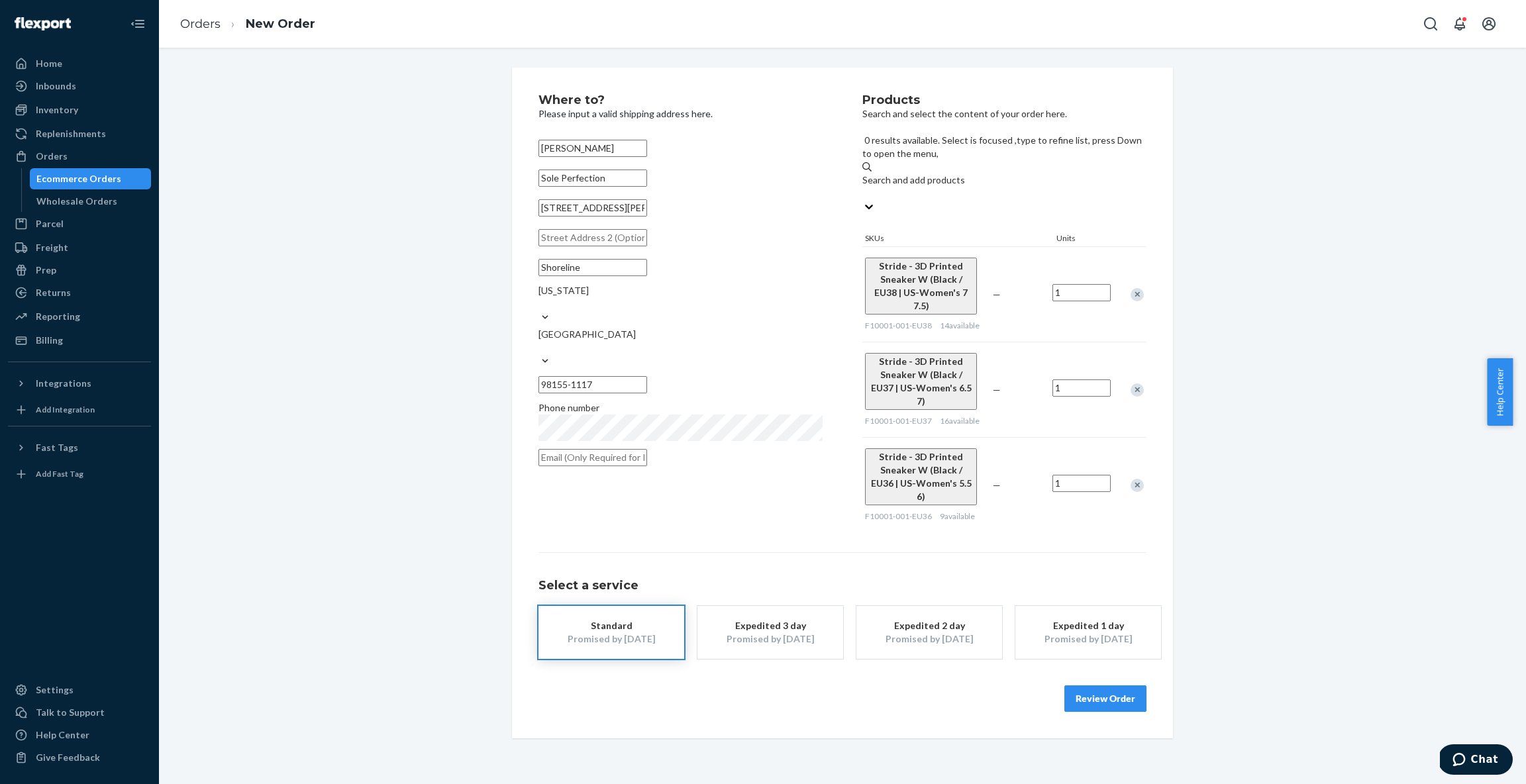
click at [842, 553] on div "Select a service Standard Promised by [DATE] Expedited 3 day Promised by [DATE]…" at bounding box center [842, 606] width 608 height 106
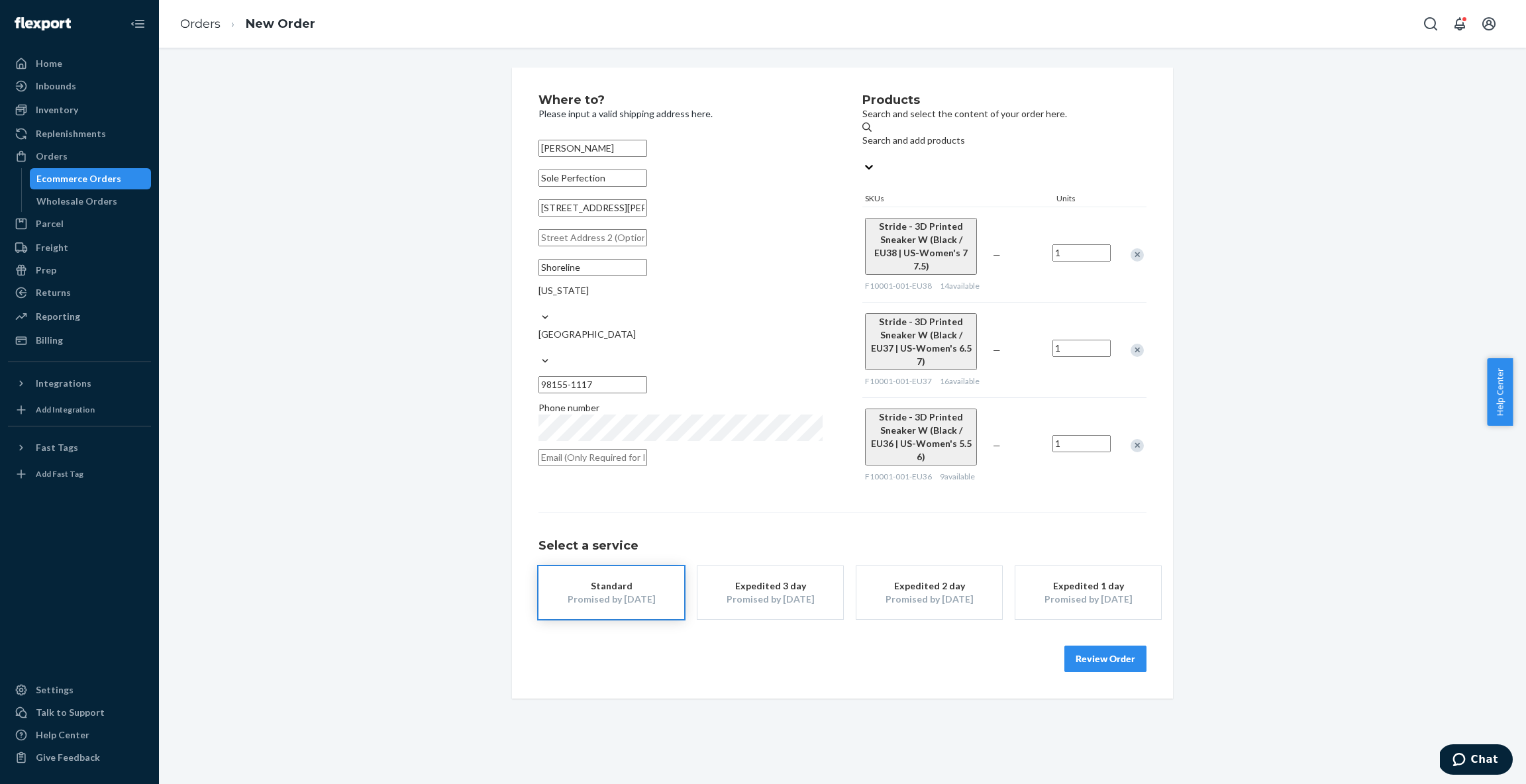
click at [609, 566] on button "Standard Promised by [DATE]" at bounding box center [611, 592] width 145 height 53
click at [707, 513] on div "Select a service Standard Promised by [DATE] Expedited 3 day Promised by [DATE]…" at bounding box center [842, 566] width 608 height 106
click at [1106, 645] on button "Review Order" at bounding box center [1105, 658] width 82 height 26
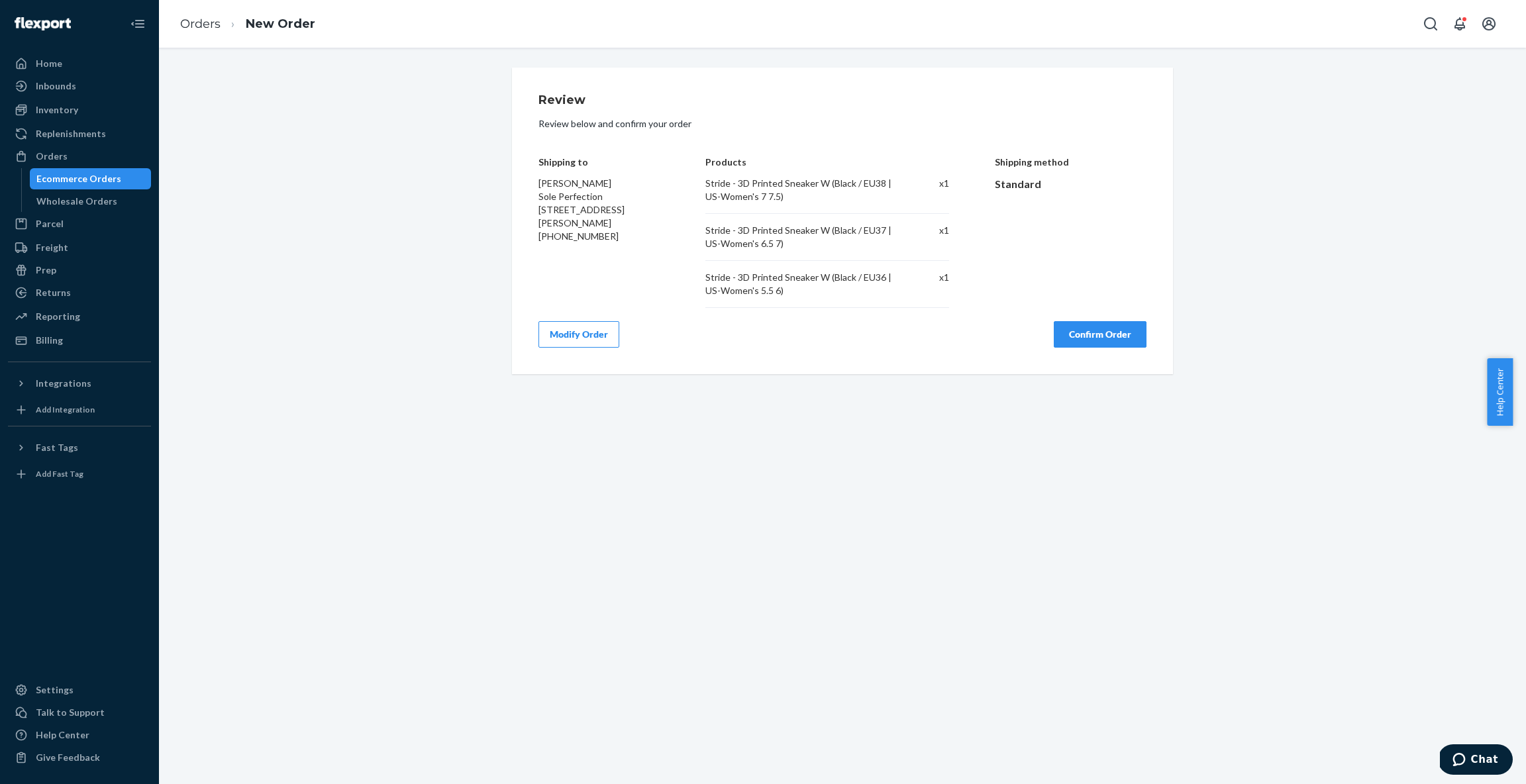
click at [1086, 335] on button "Confirm Order" at bounding box center [1100, 334] width 93 height 26
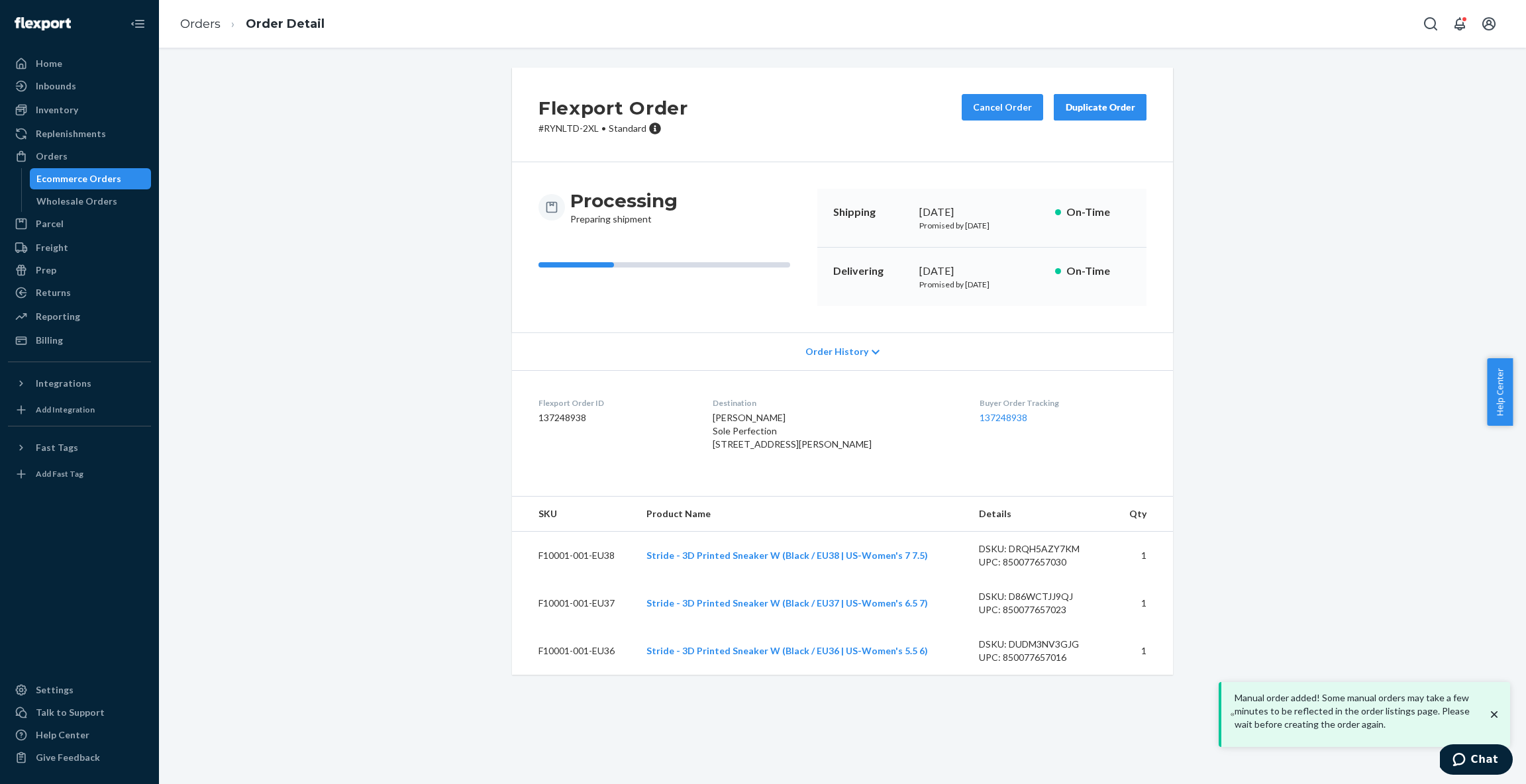
click at [872, 354] on icon at bounding box center [875, 351] width 8 height 4
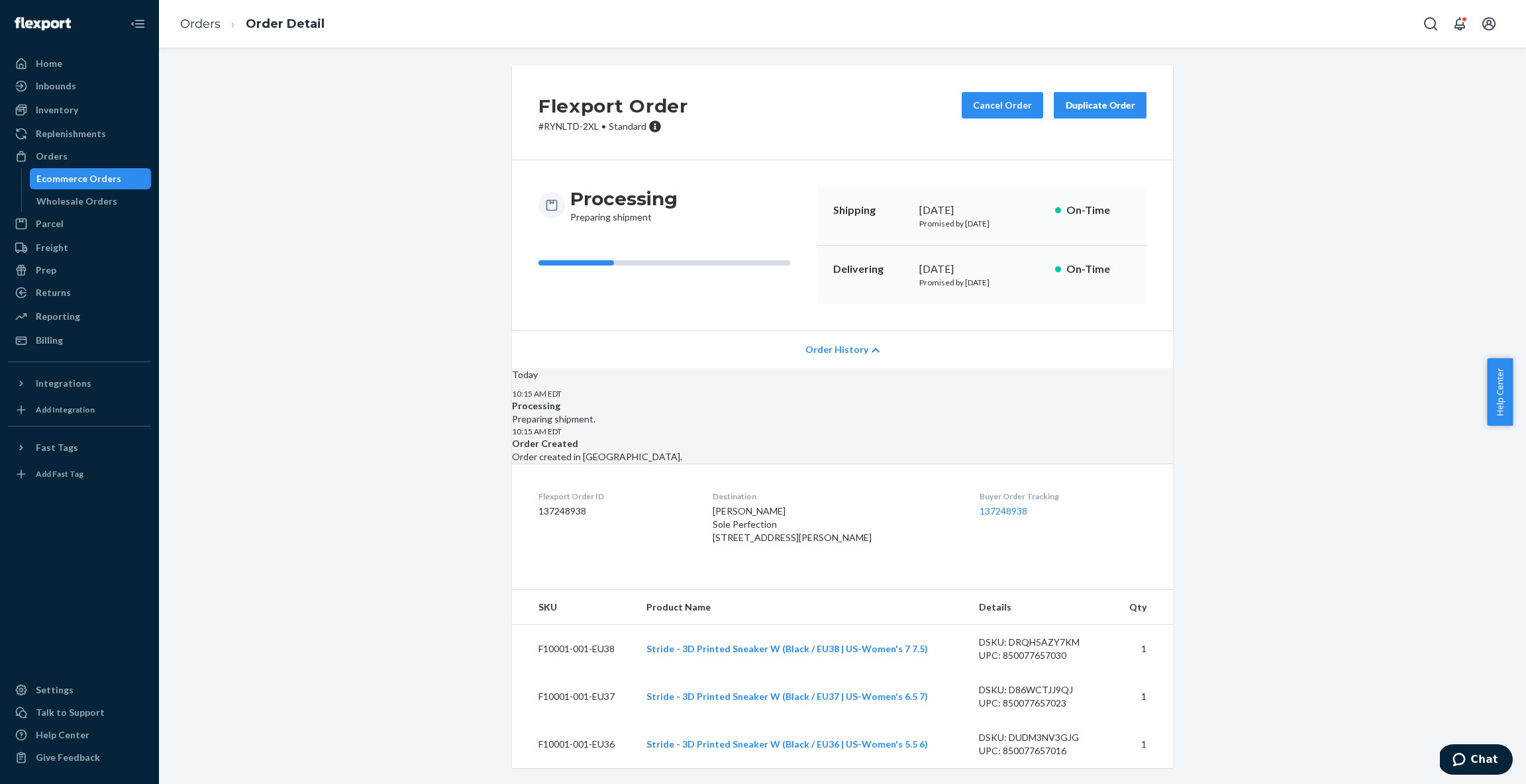
scroll to position [114, 0]
click at [1026, 388] on div "10:15 AM EDT Processing Preparing shipment." at bounding box center [842, 406] width 661 height 38
click at [88, 155] on div "Orders" at bounding box center [79, 156] width 140 height 19
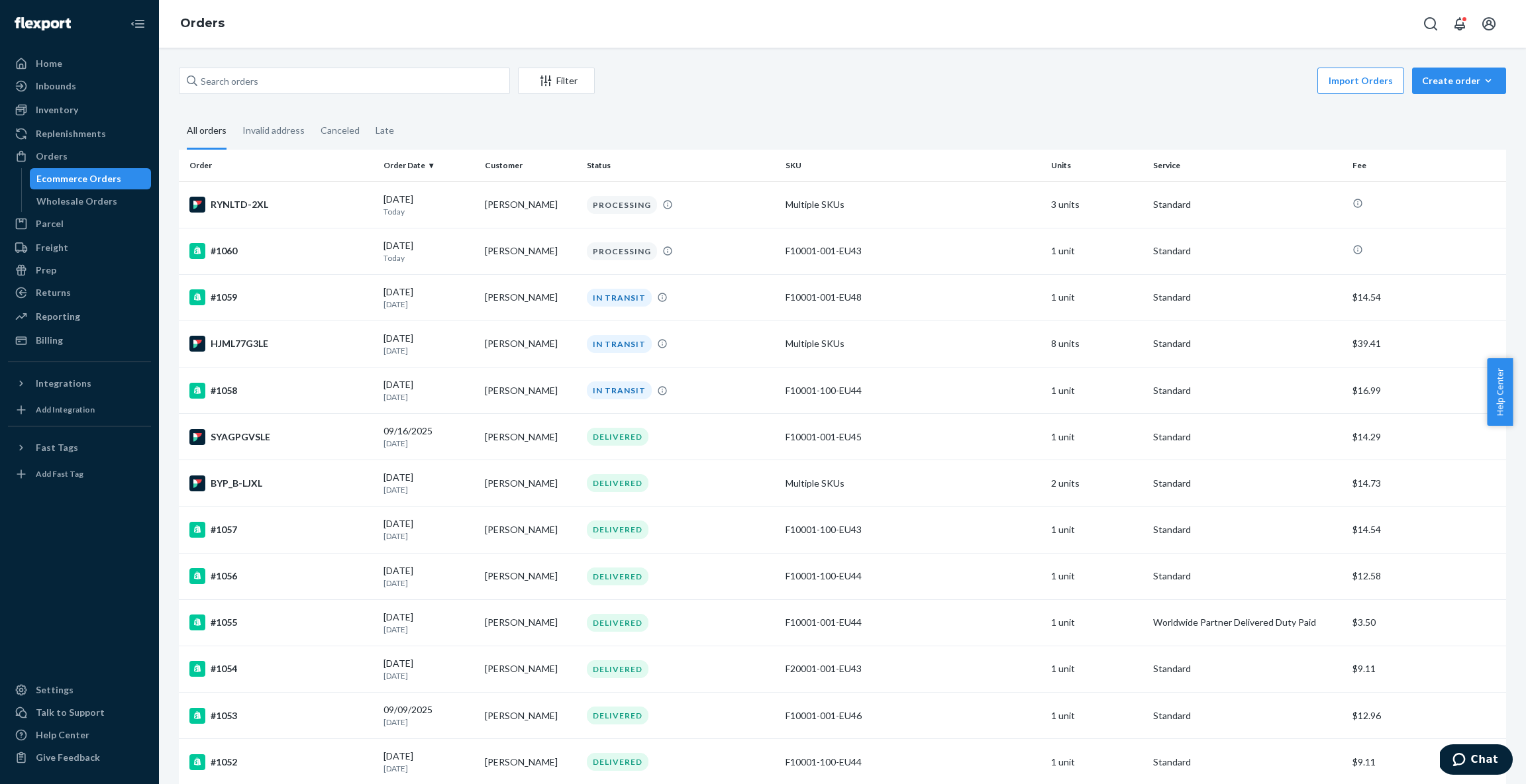
click at [795, 94] on div "Import Orders Create order Ecommerce order Removal order" at bounding box center [1054, 82] width 903 height 30
